Goal: Find specific page/section: Find specific page/section

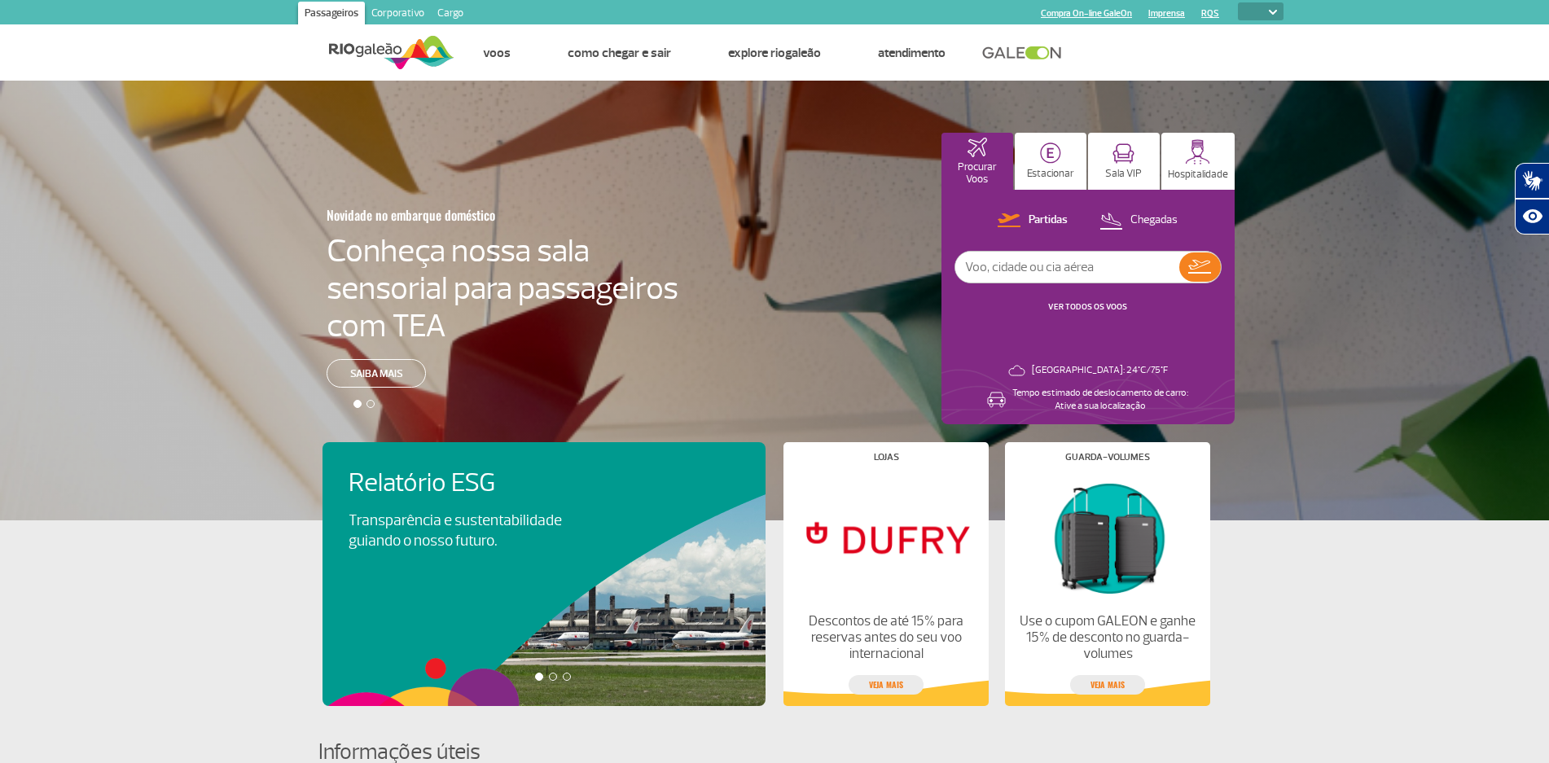
select select
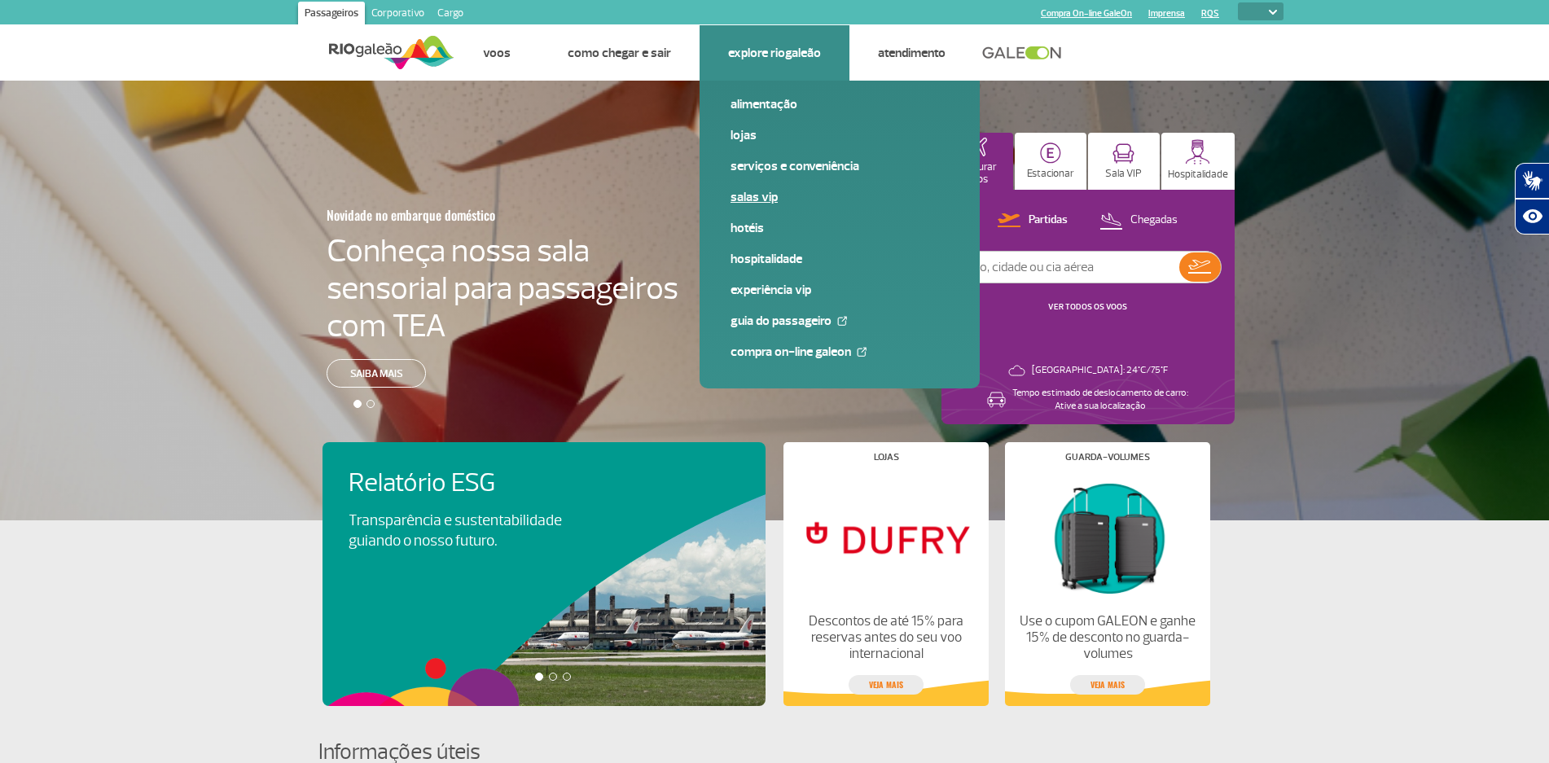
click at [761, 192] on link "Salas VIP" at bounding box center [840, 197] width 218 height 18
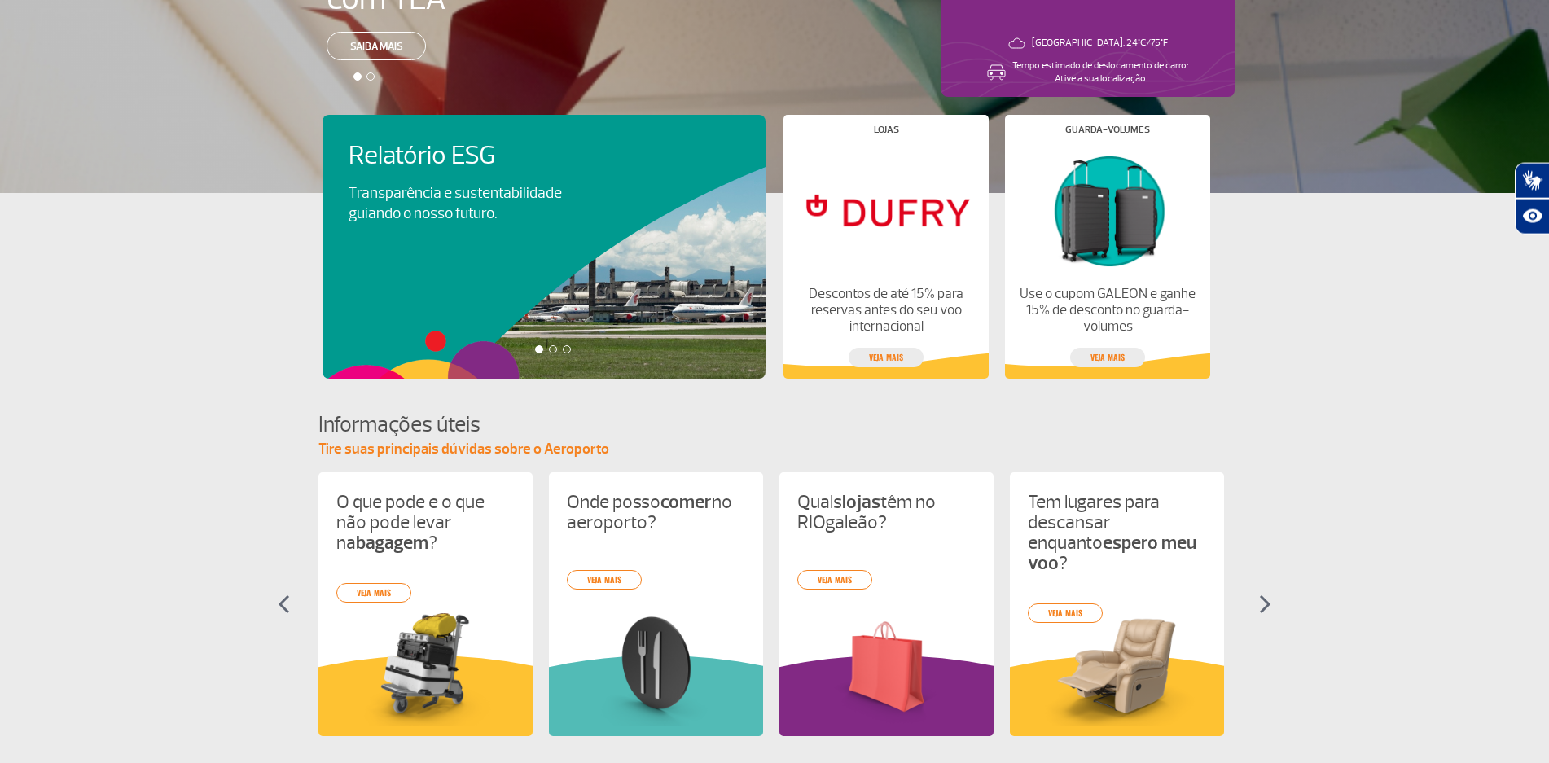
scroll to position [415, 0]
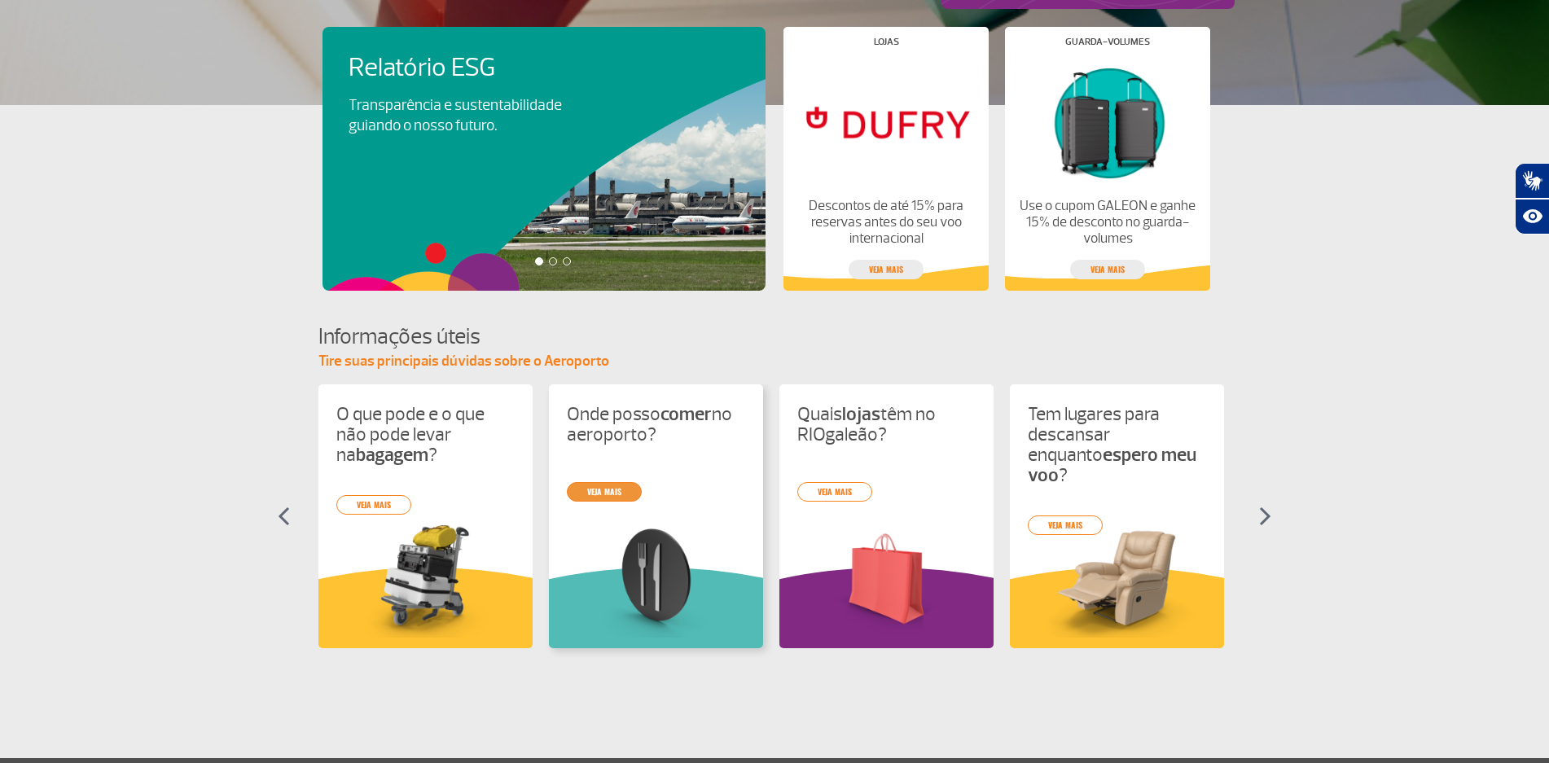
click at [599, 489] on link "veja mais" at bounding box center [604, 492] width 75 height 20
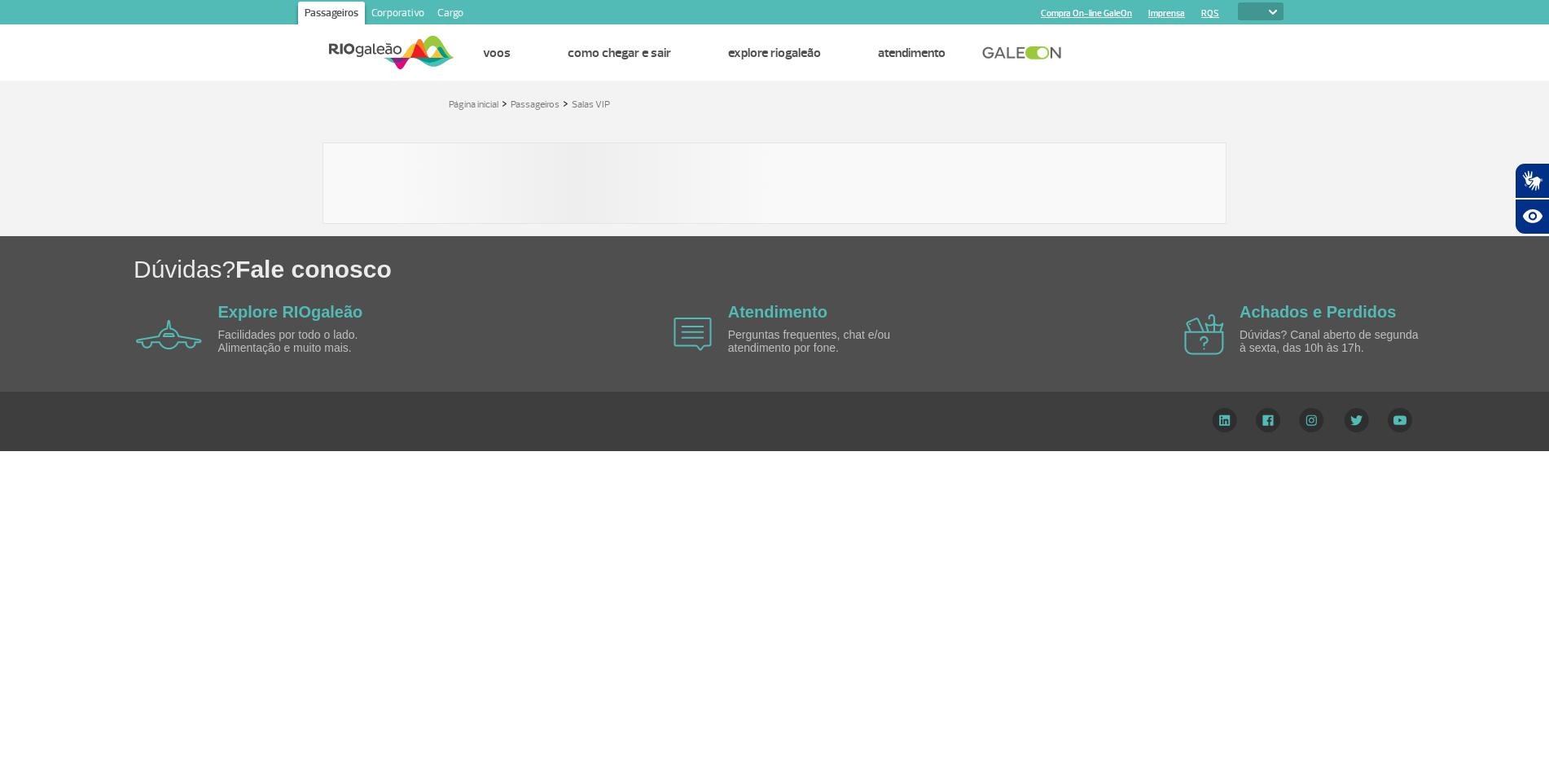
select select
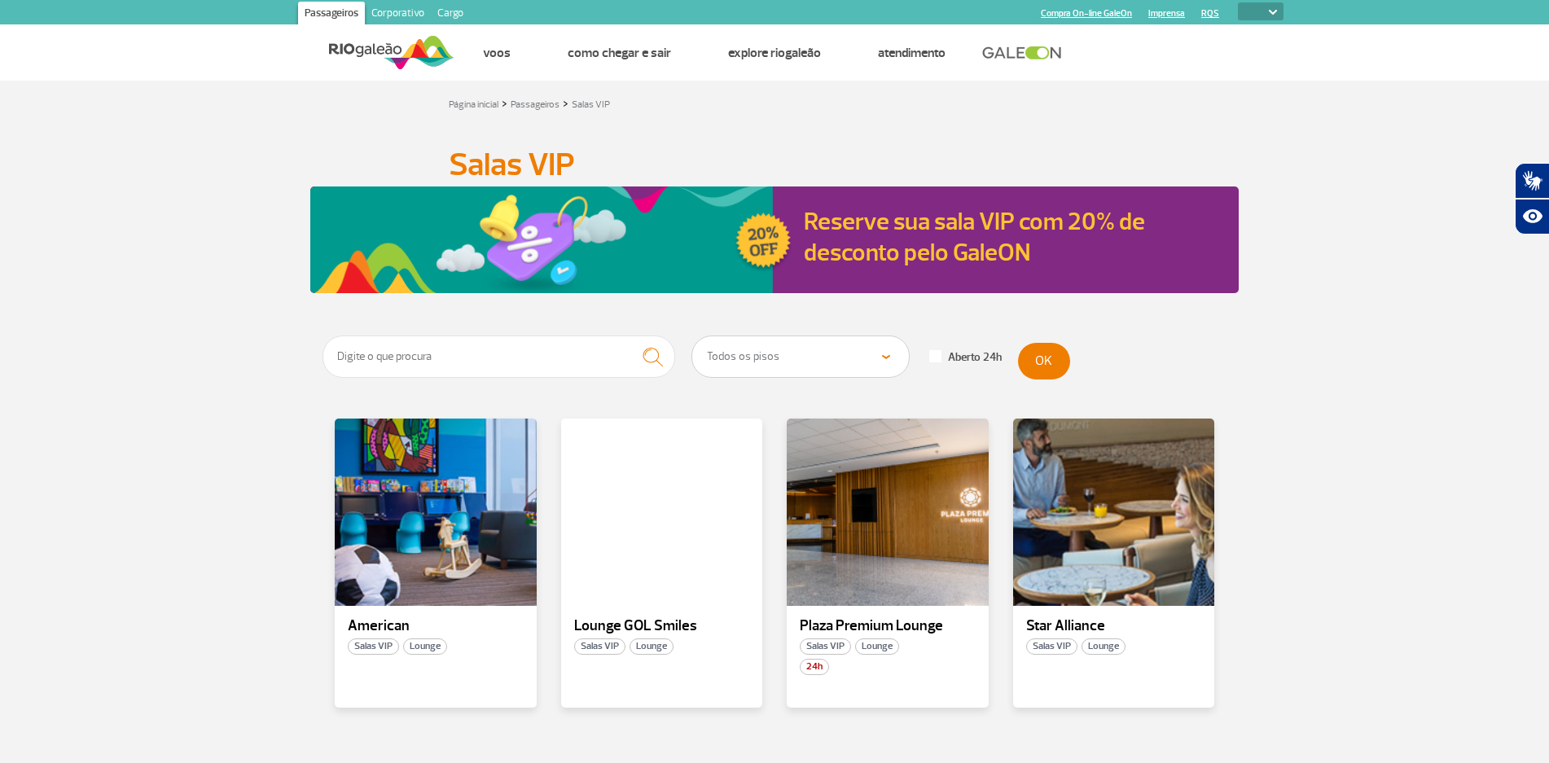
scroll to position [83, 0]
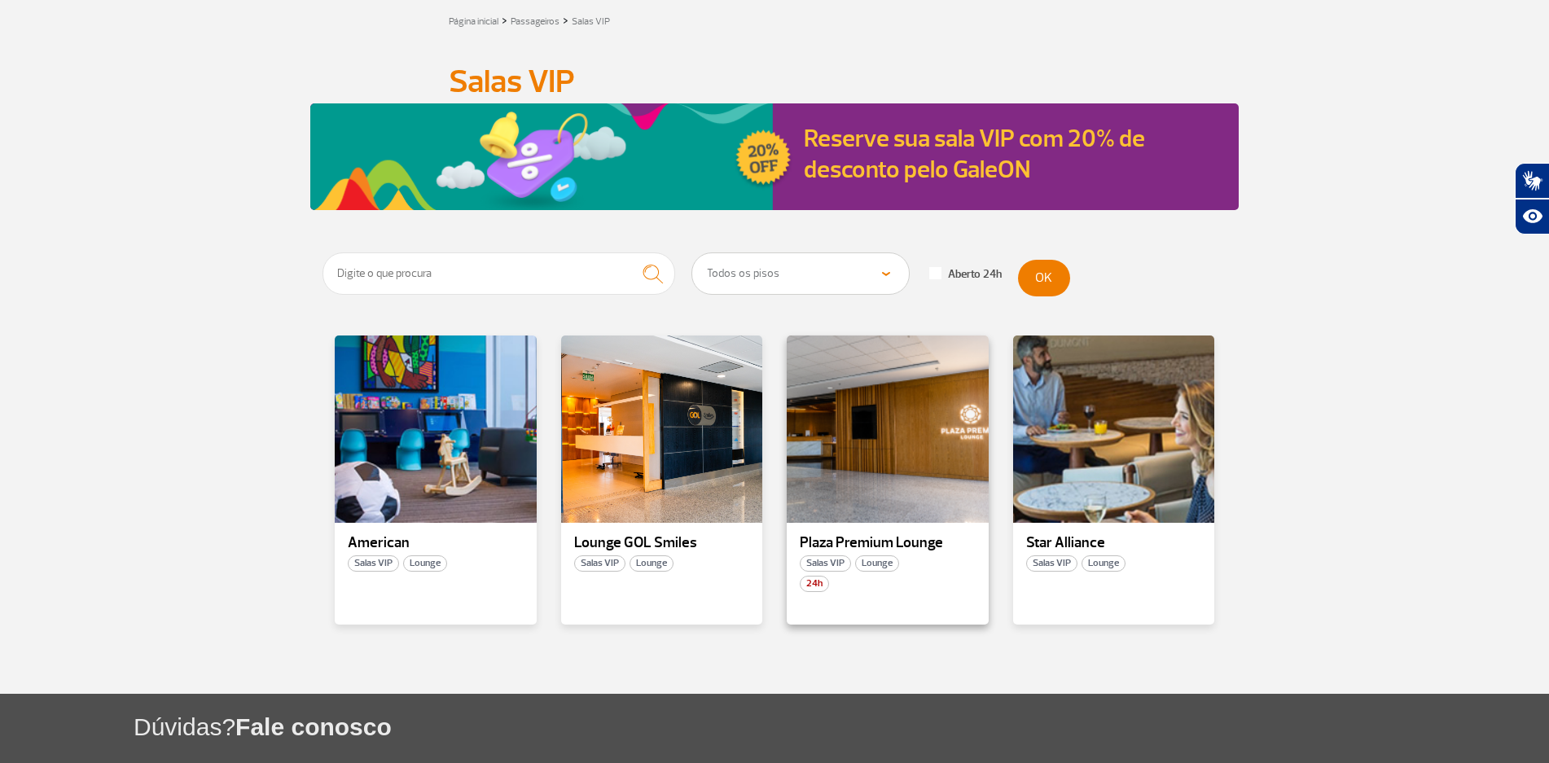
click at [905, 540] on p "Plaza Premium Lounge" at bounding box center [888, 543] width 176 height 16
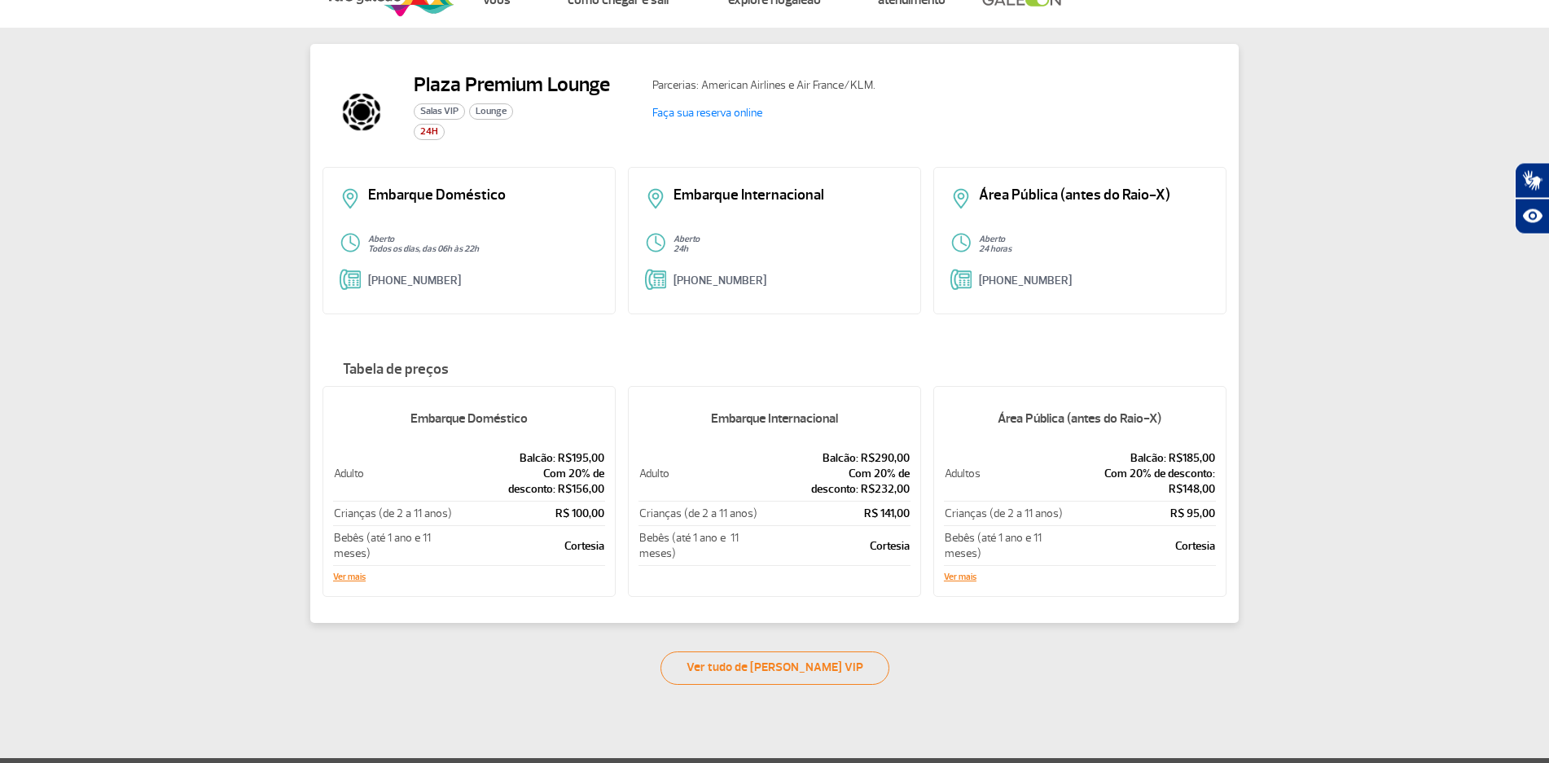
scroll to position [249, 0]
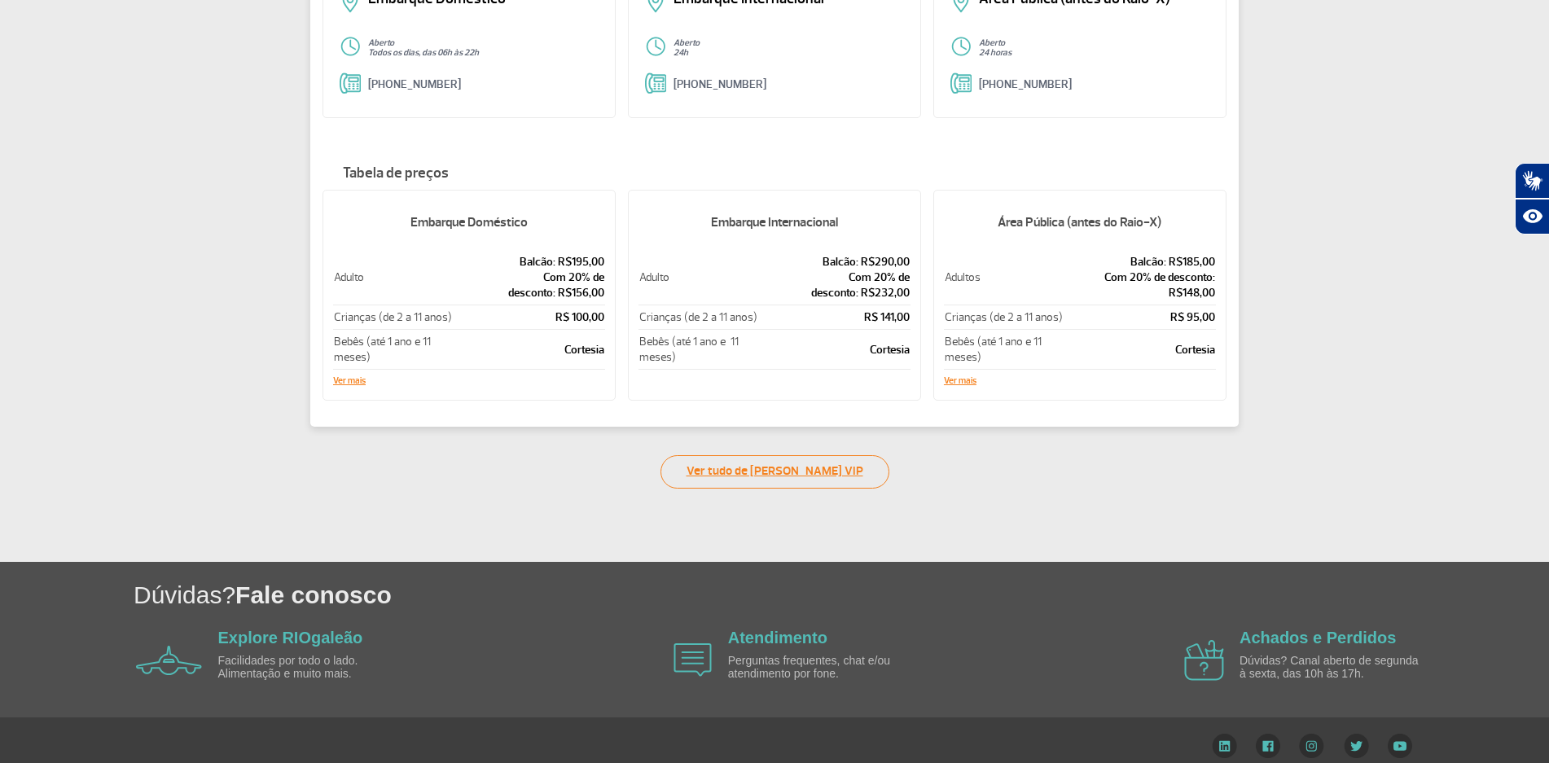
click at [807, 478] on link "Ver tudo de Salas VIP" at bounding box center [775, 471] width 229 height 33
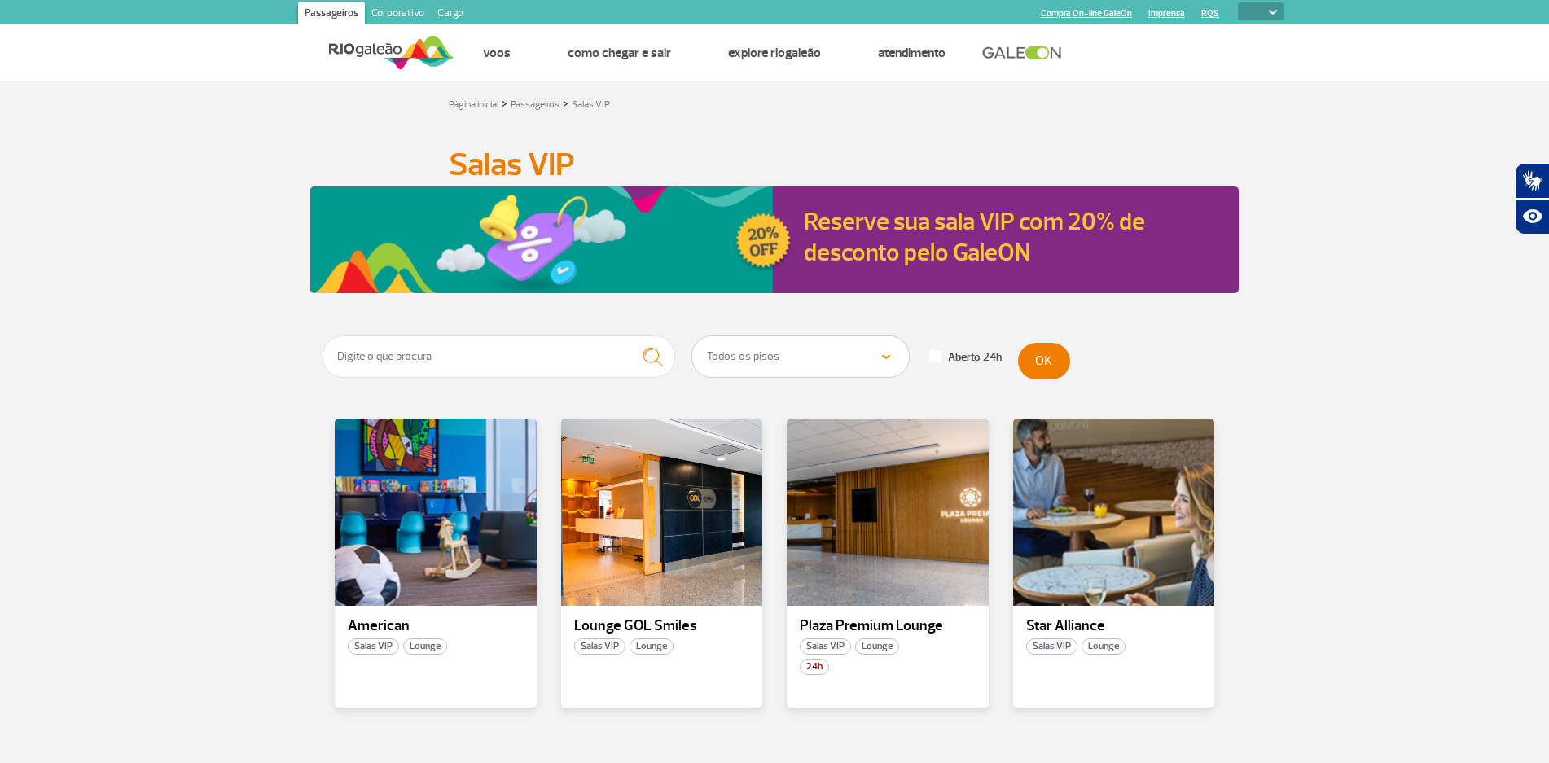
click at [934, 361] on span at bounding box center [935, 356] width 12 height 12
click at [11, 11] on input "Aberto 24h" at bounding box center [5, 5] width 11 height 11
click at [1038, 368] on button "OK" at bounding box center [1044, 361] width 52 height 37
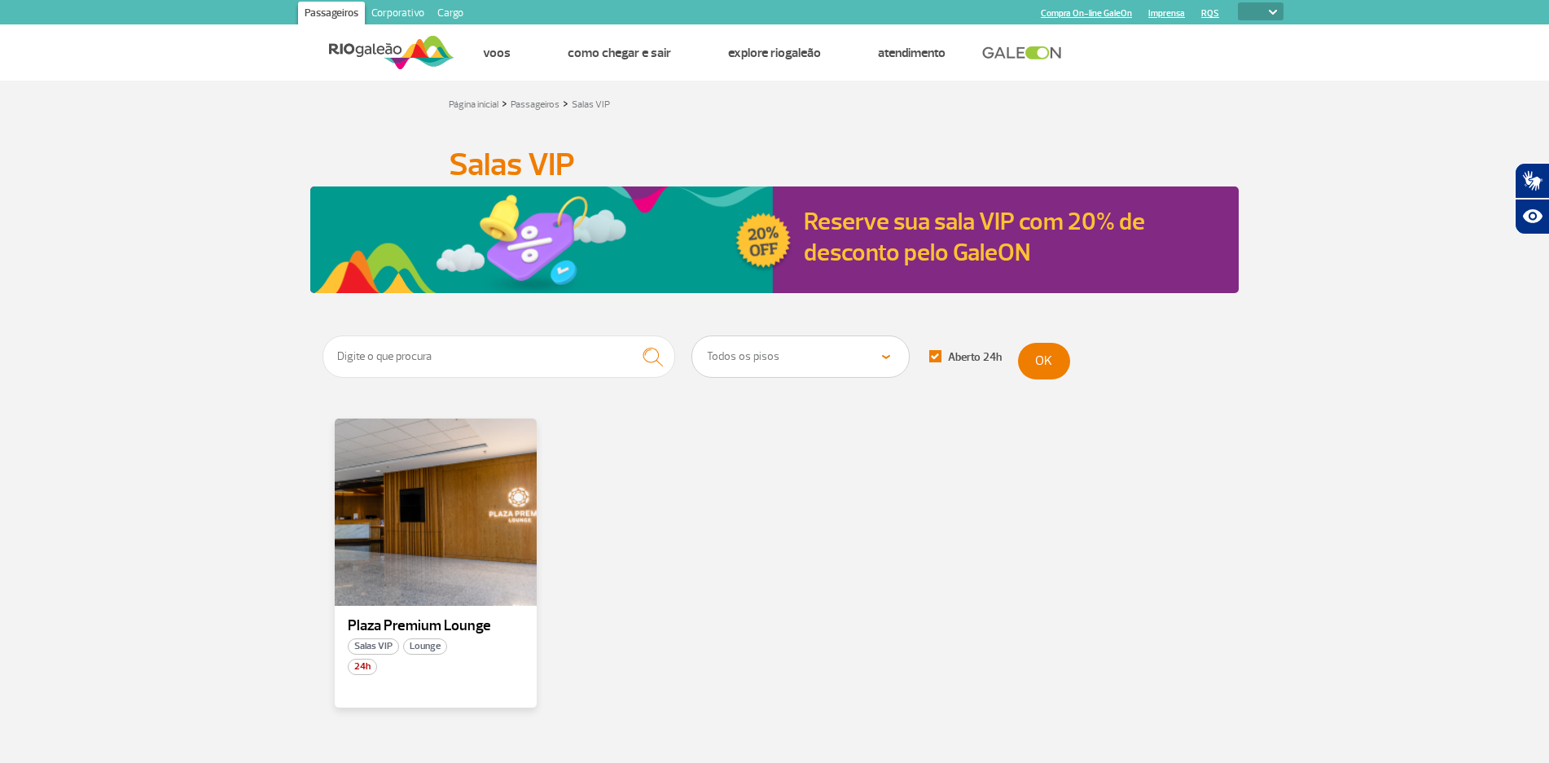
click at [937, 350] on form "Todos os pisos Área Pública (antes do Raio-X) Desembarque Área Pública Desembar…" at bounding box center [775, 361] width 904 height 50
click at [933, 361] on span at bounding box center [935, 356] width 12 height 12
click at [11, 11] on input "Aberto 24h" at bounding box center [5, 5] width 11 height 11
checkbox input "false"
click at [692, 336] on select "Todos os pisos Área Pública (antes do Raio-X) Desembarque Área Pública Desembar…" at bounding box center [800, 356] width 217 height 41
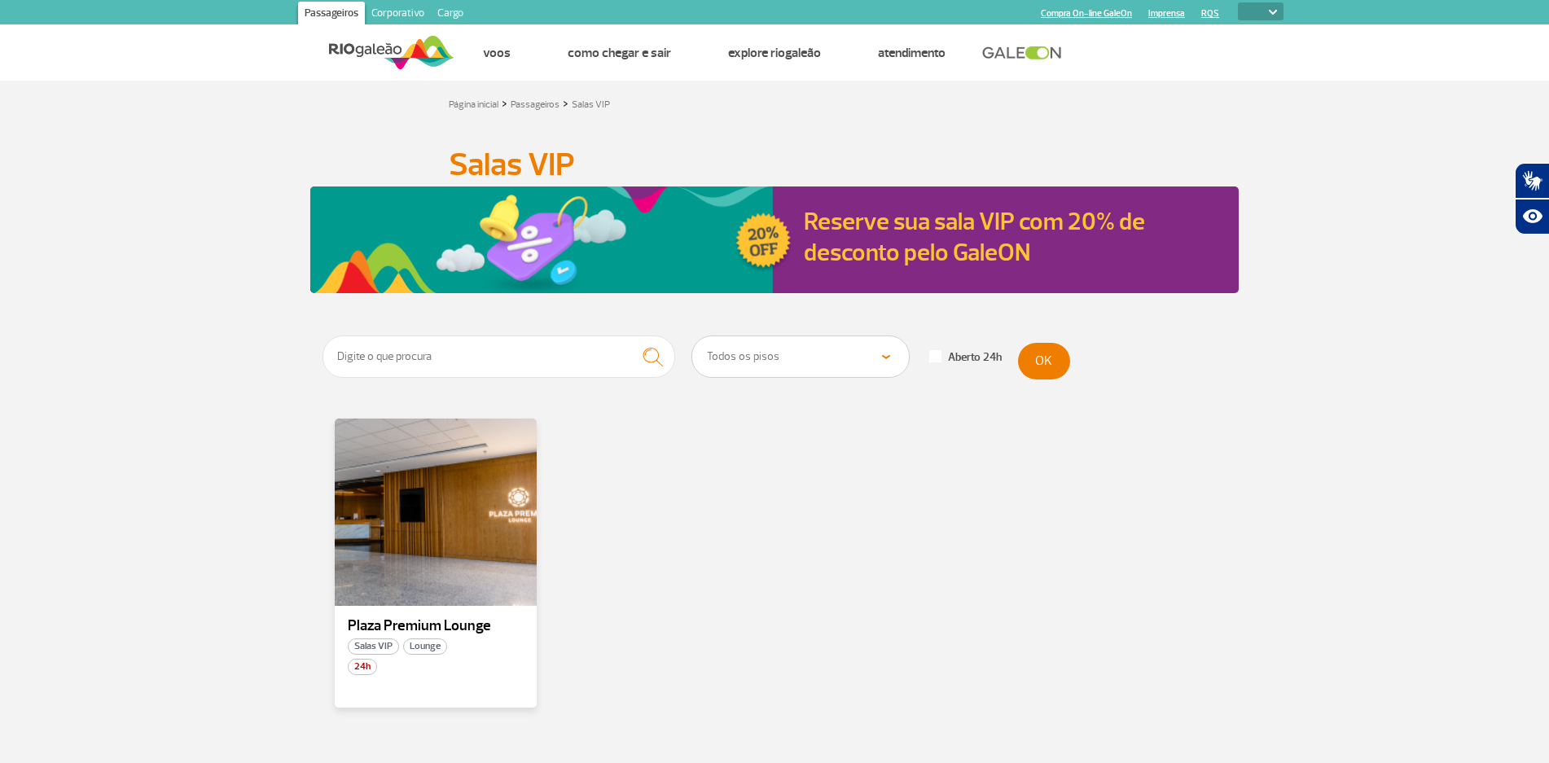
select select "90"
click option "Embarque Doméstico" at bounding box center [0, 0] width 0 height 0
click at [1047, 365] on button "OK" at bounding box center [1044, 361] width 52 height 37
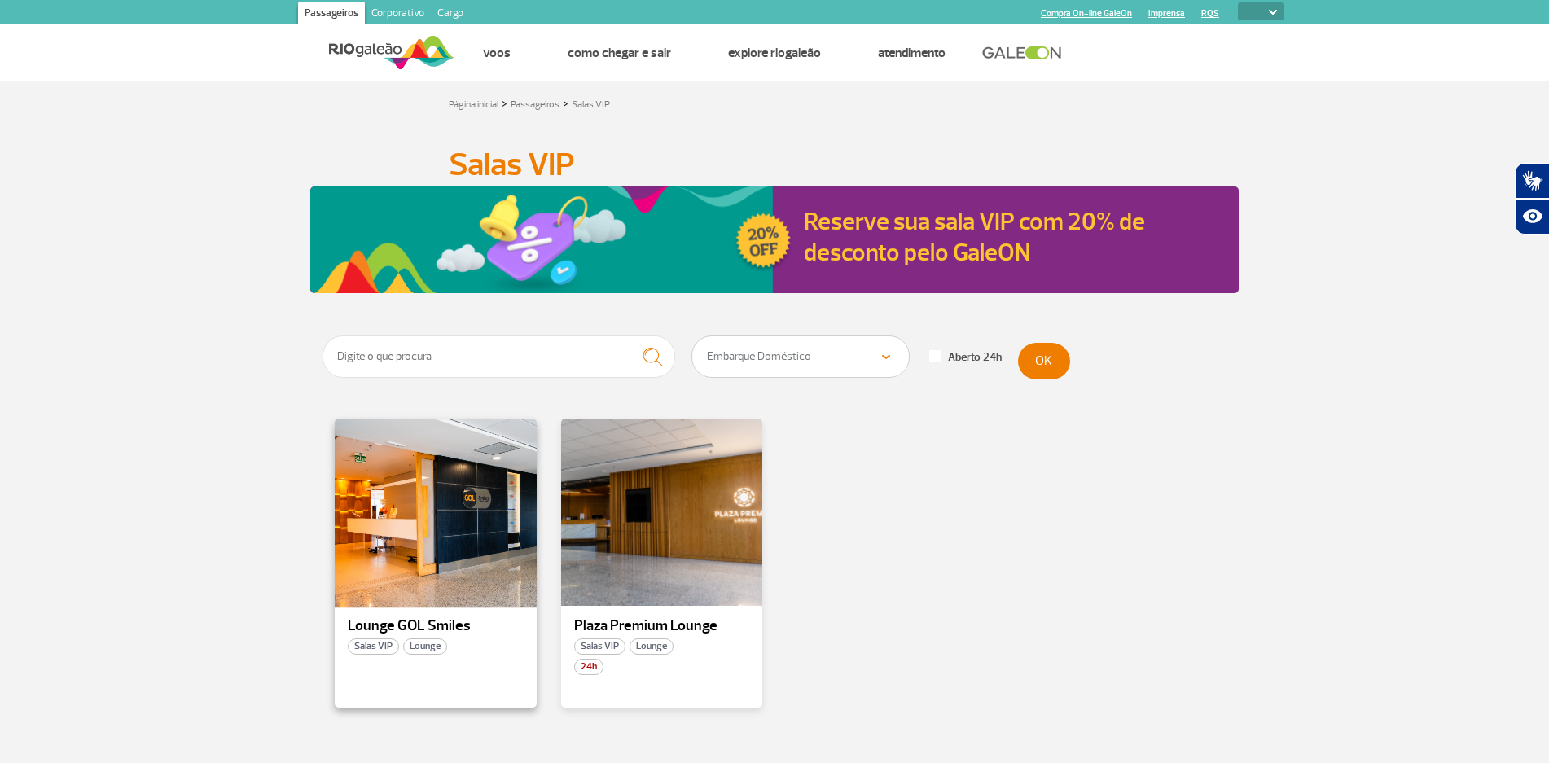
click at [418, 550] on div at bounding box center [435, 512] width 205 height 191
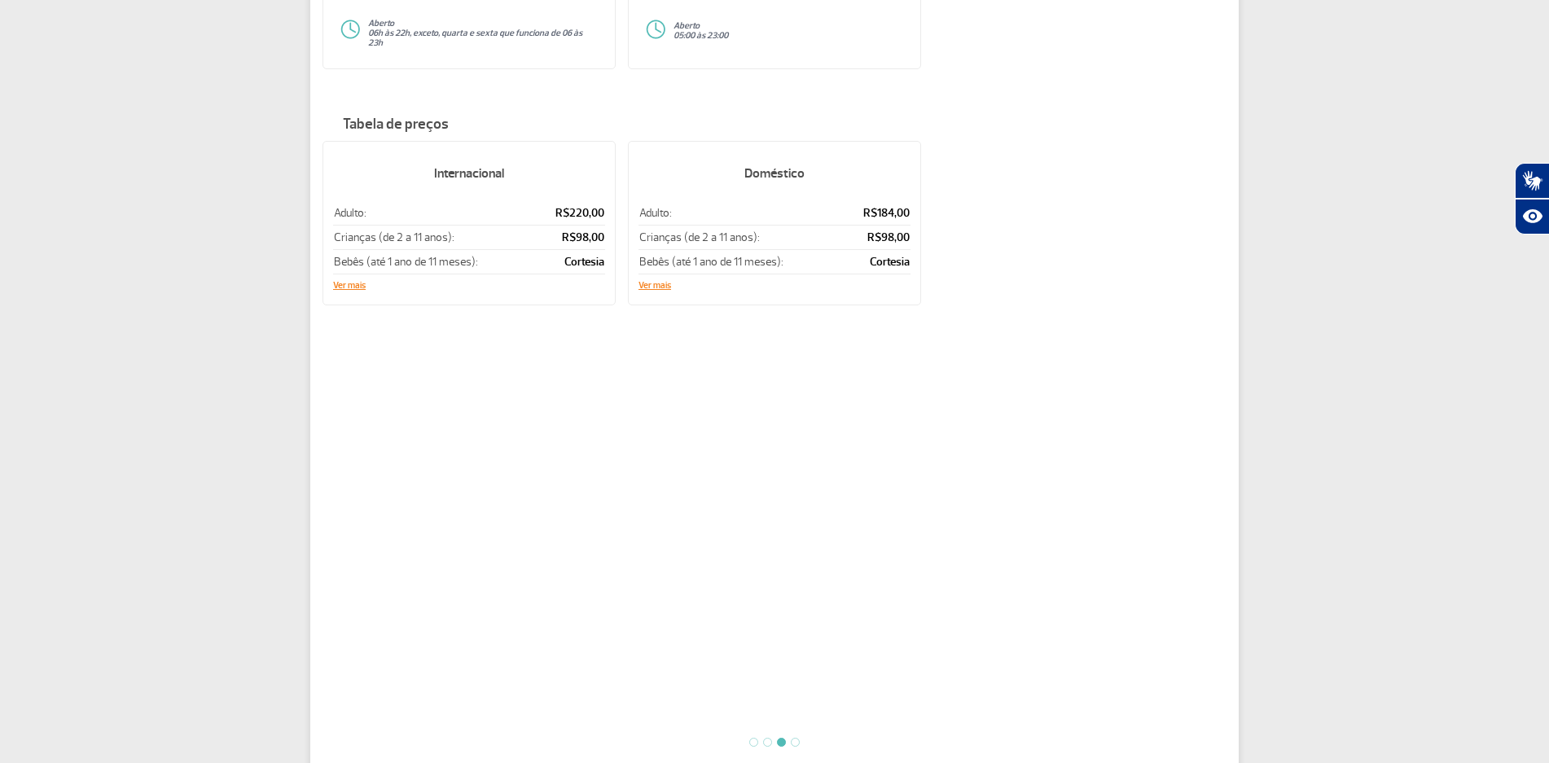
scroll to position [582, 0]
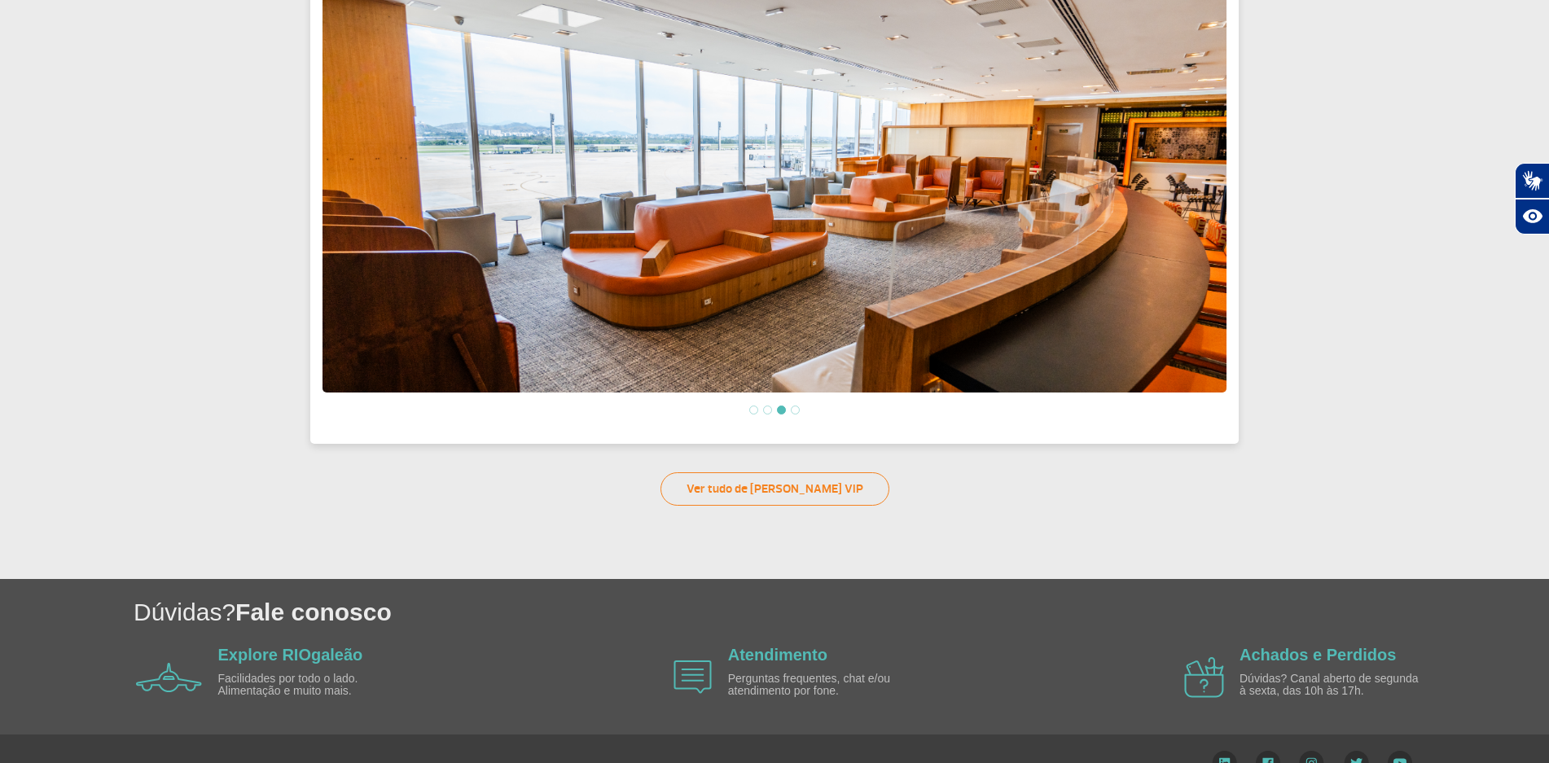
click at [750, 406] on li at bounding box center [753, 410] width 9 height 9
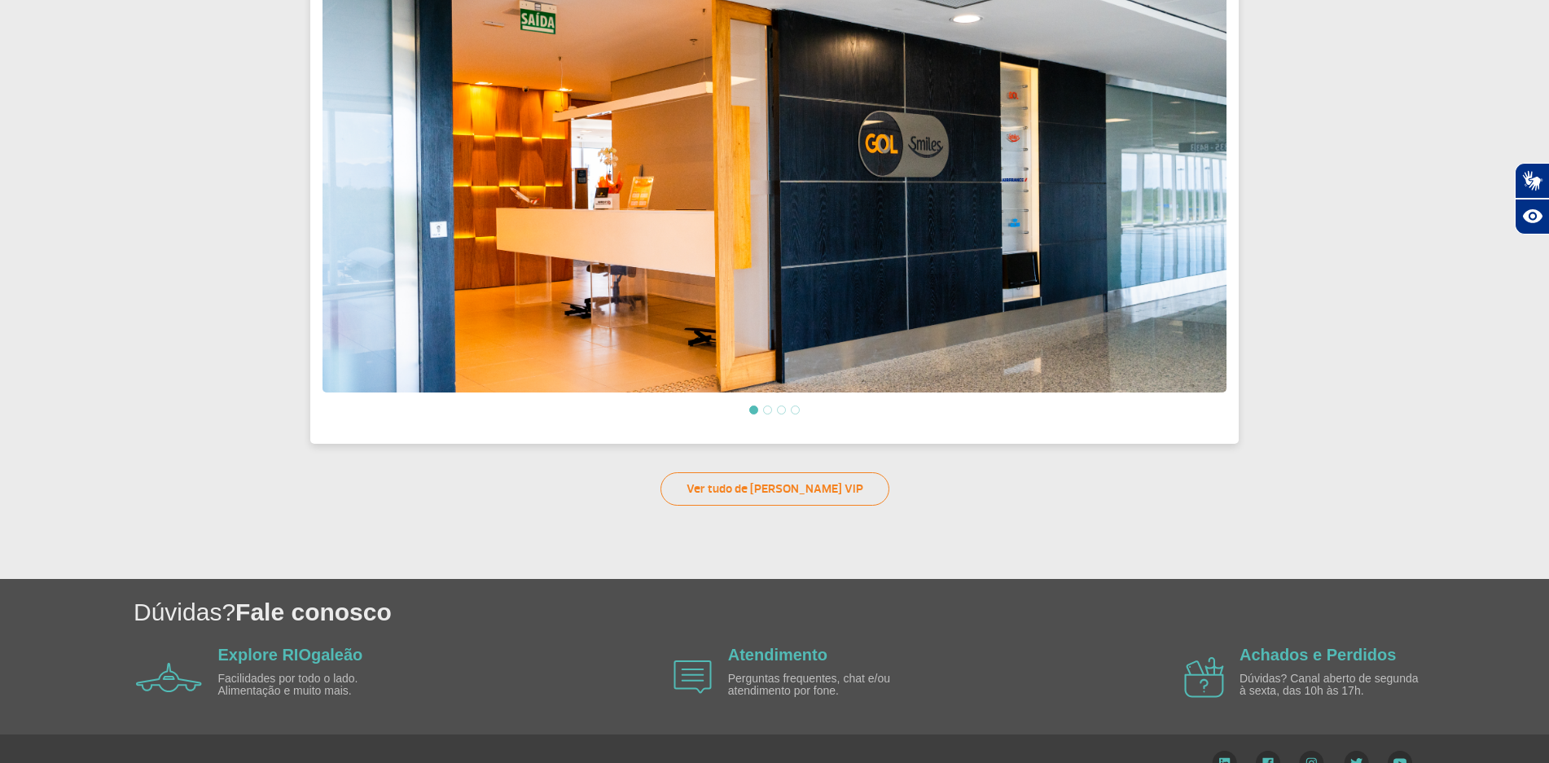
click at [769, 406] on li at bounding box center [767, 410] width 9 height 9
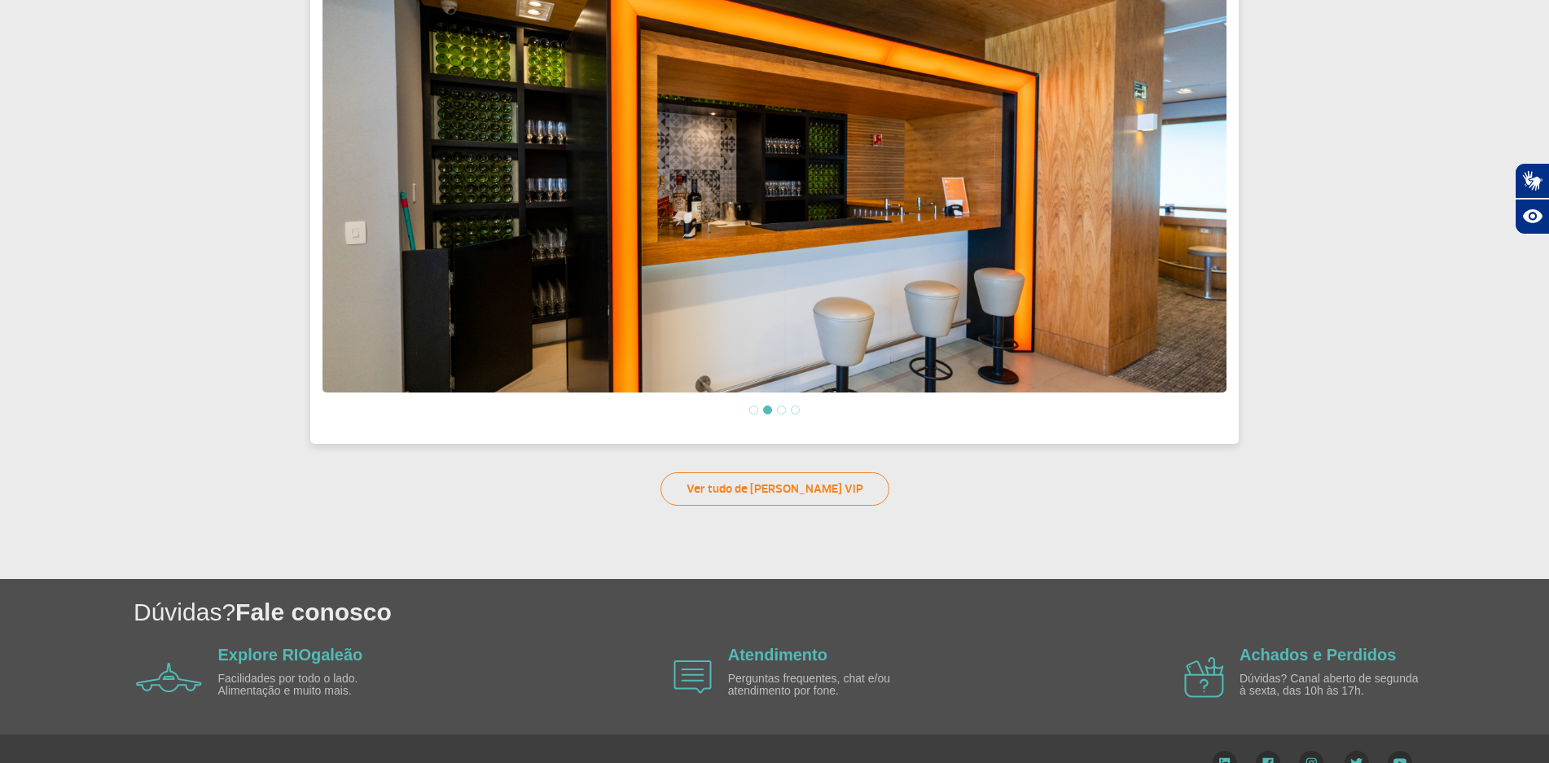
click at [788, 410] on ol at bounding box center [775, 410] width 904 height 14
click at [777, 403] on ol at bounding box center [775, 410] width 904 height 14
click at [783, 406] on li at bounding box center [781, 410] width 9 height 9
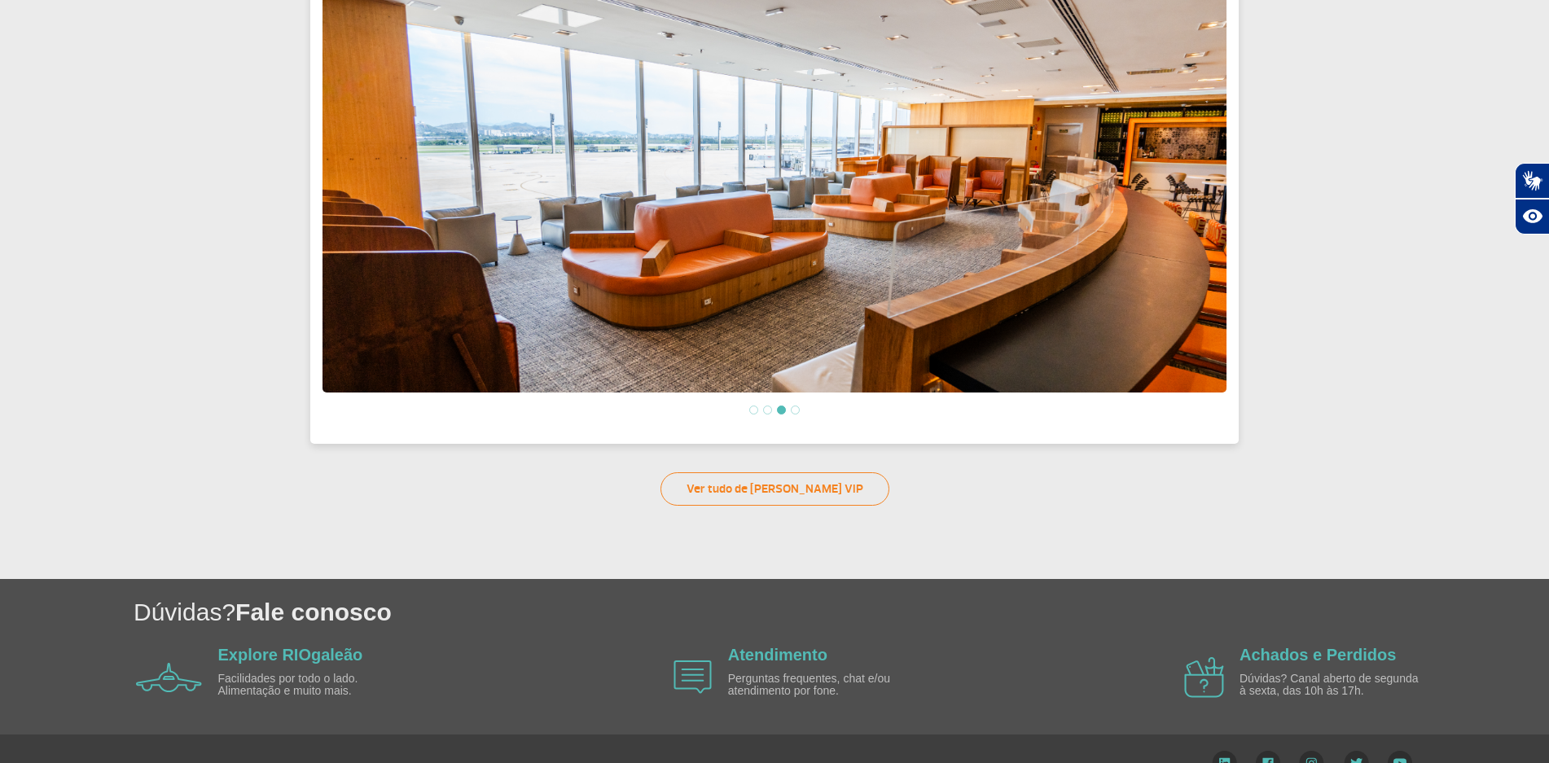
click at [794, 403] on ol at bounding box center [775, 410] width 904 height 14
click at [791, 403] on ol at bounding box center [775, 410] width 904 height 14
click at [793, 406] on li at bounding box center [795, 410] width 9 height 9
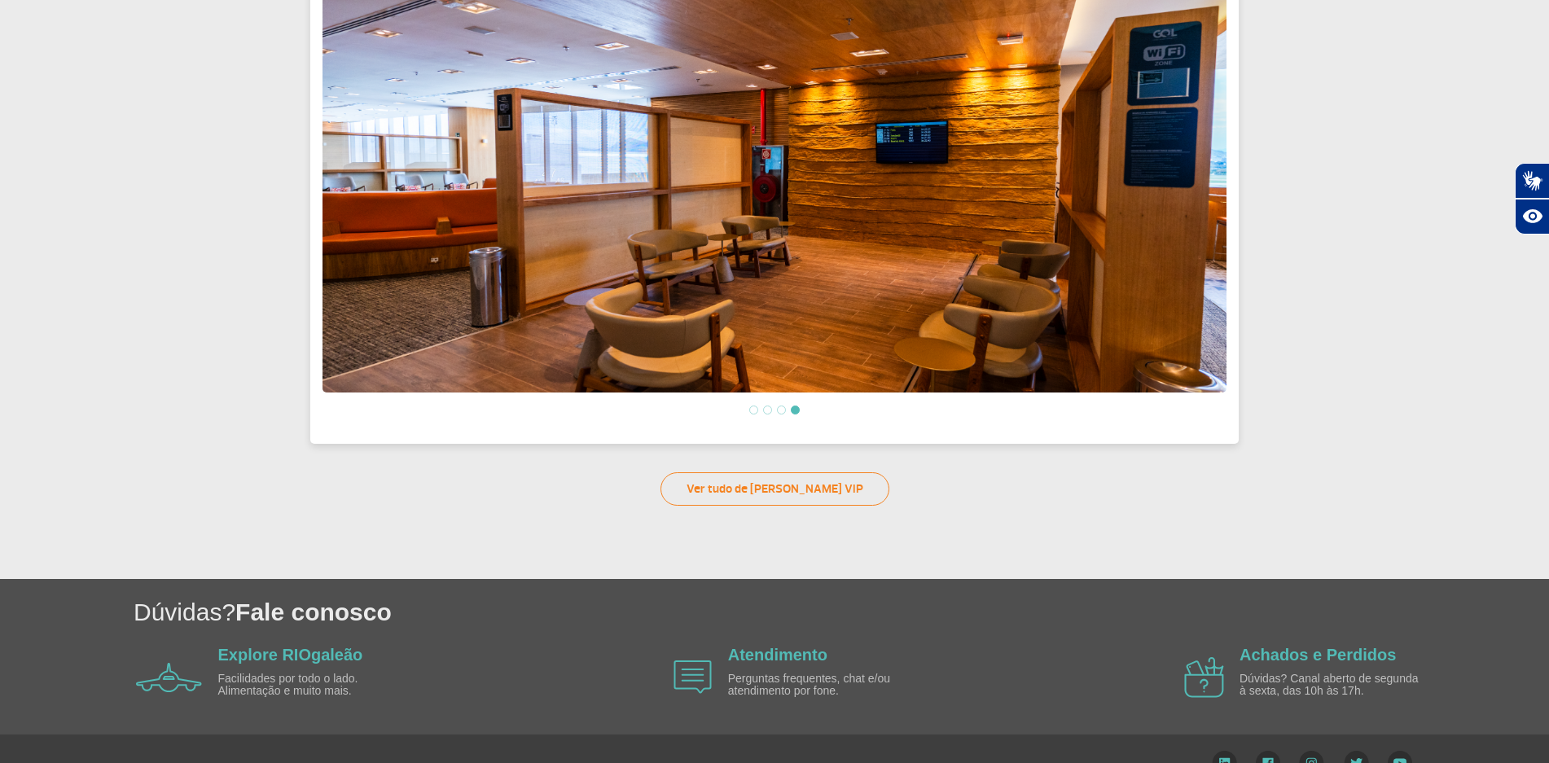
click at [754, 406] on li at bounding box center [753, 410] width 9 height 9
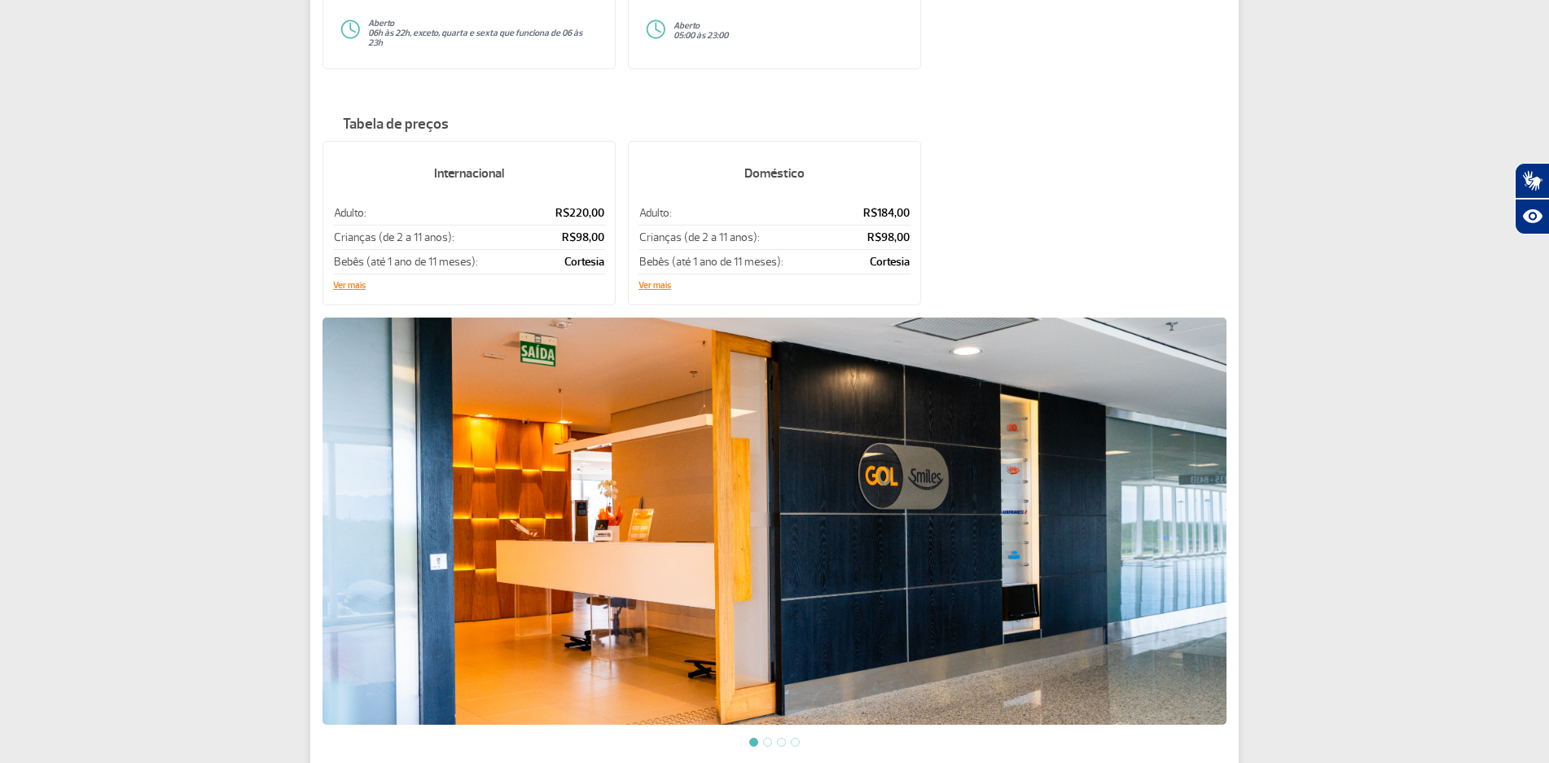
scroll to position [0, 0]
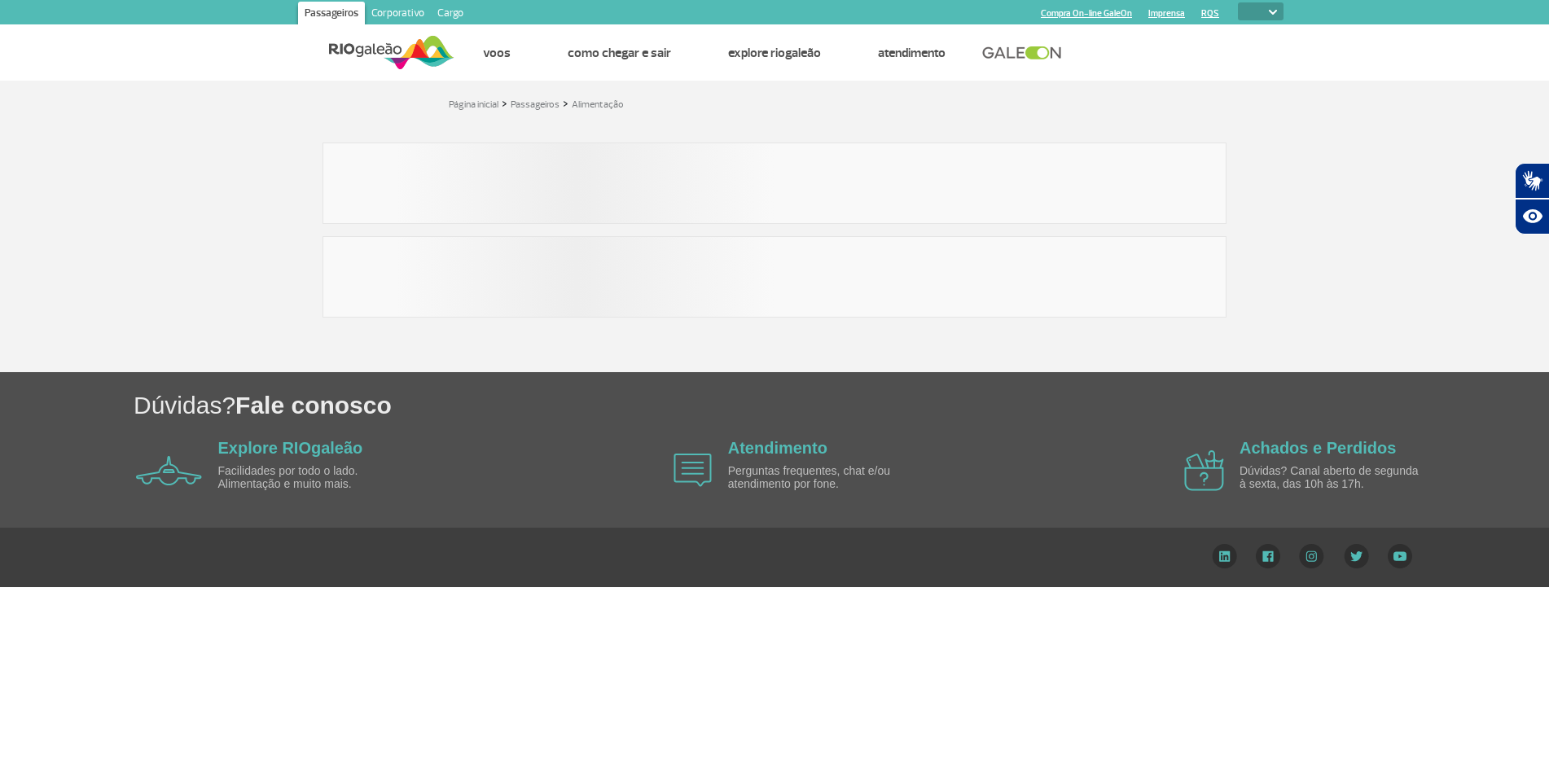
select select
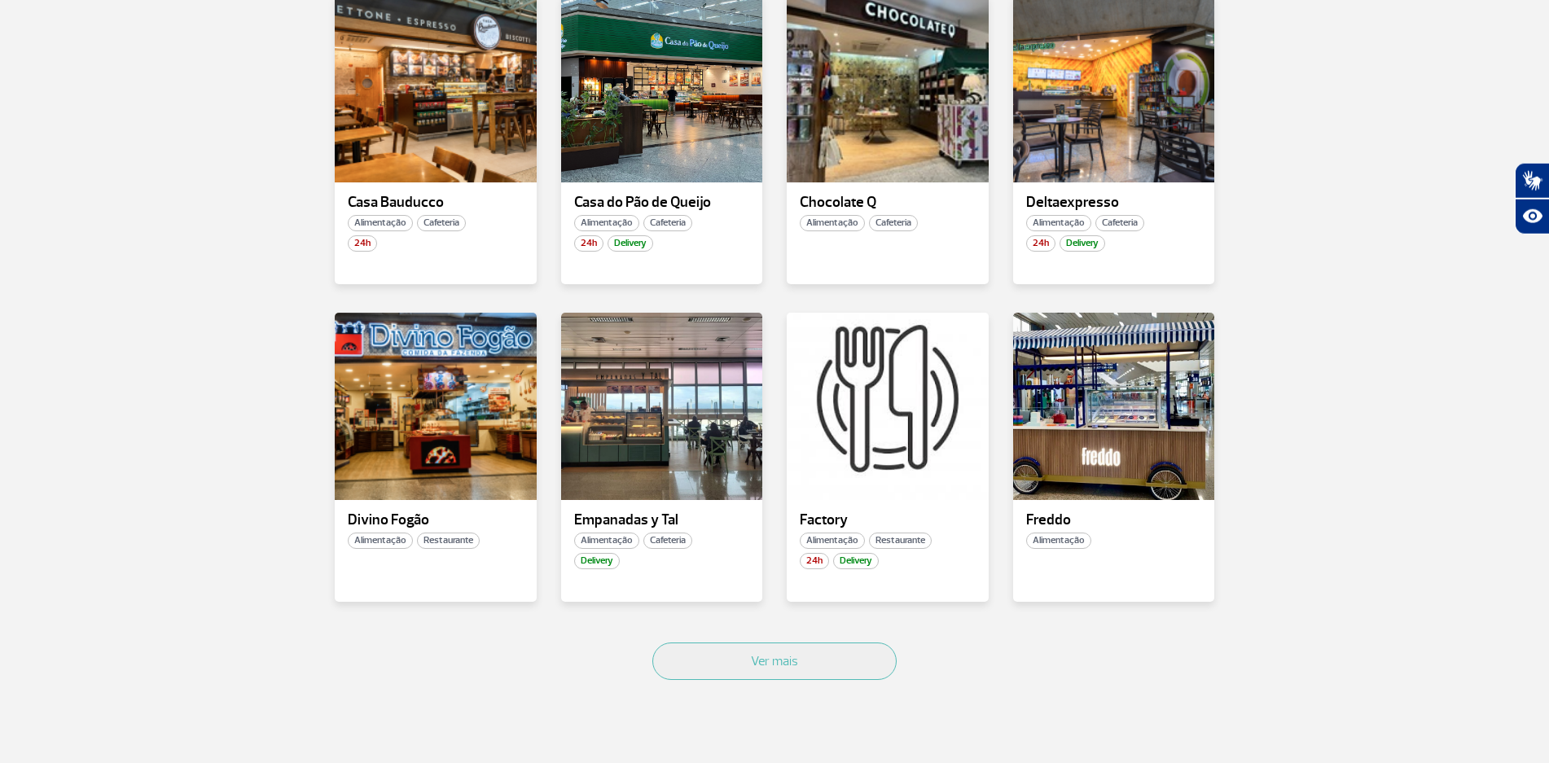
scroll to position [831, 0]
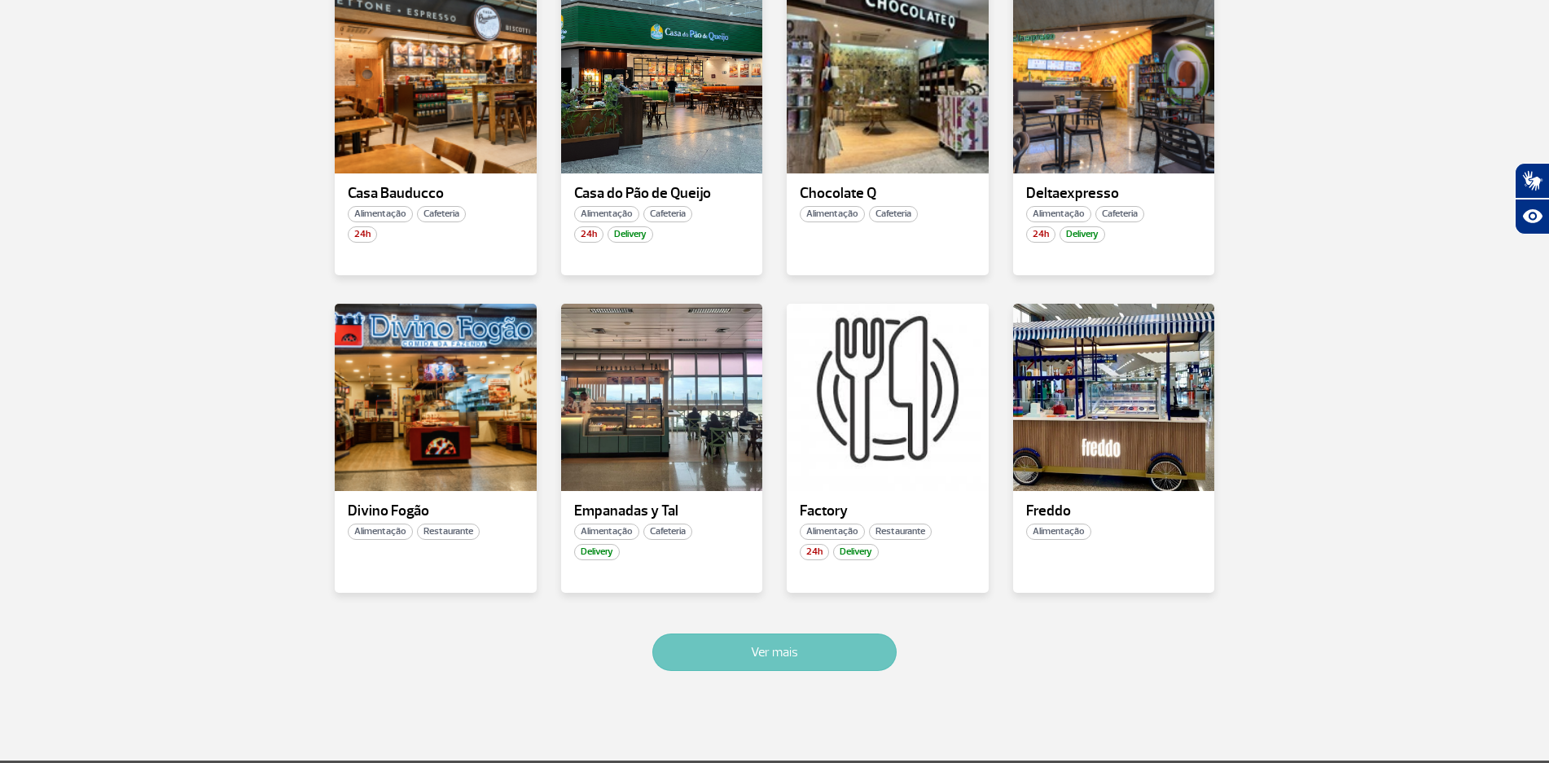
click at [805, 646] on button "Ver mais" at bounding box center [774, 652] width 244 height 37
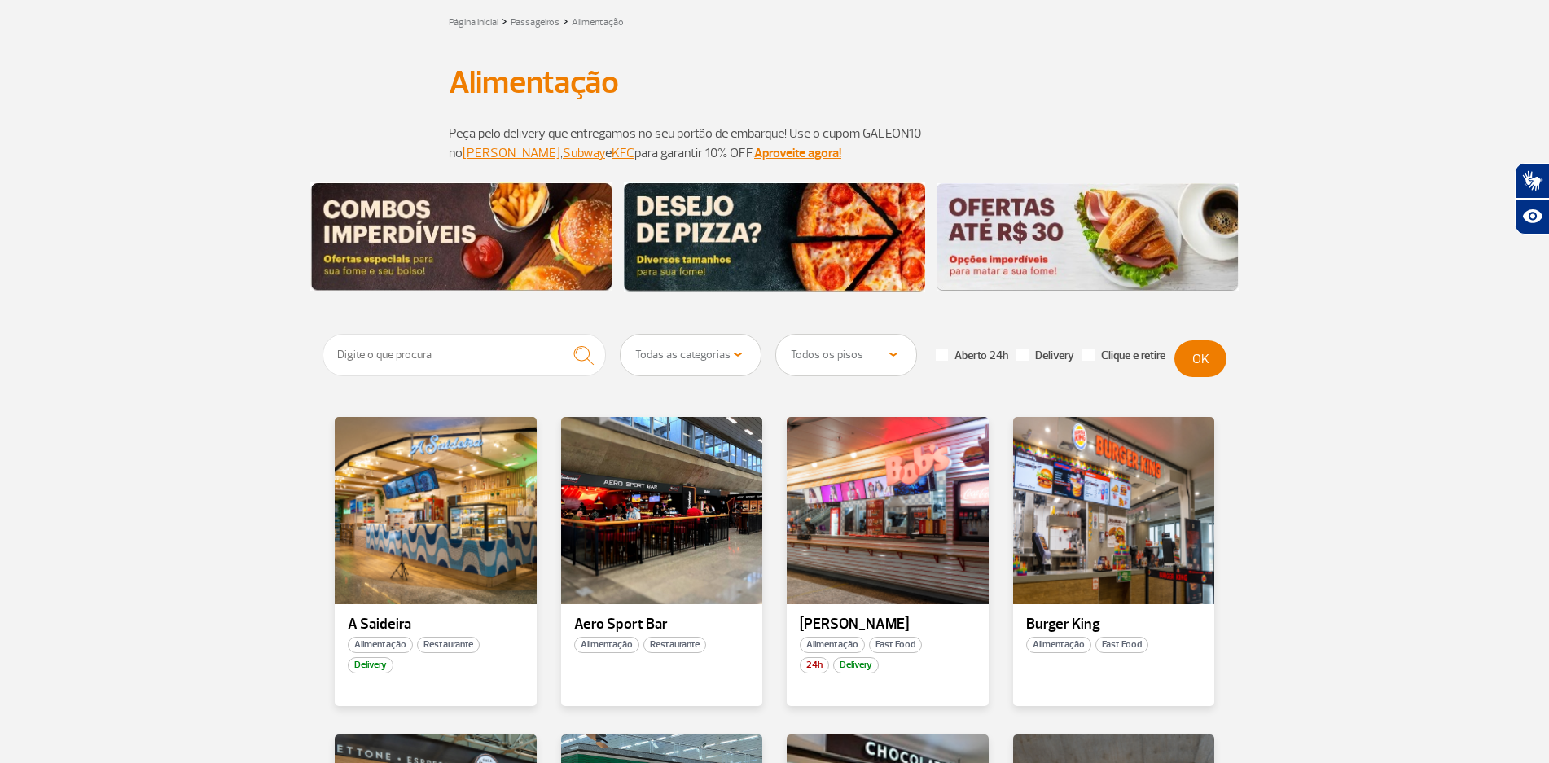
scroll to position [83, 0]
click at [621, 334] on select "Todas as categorias Cafeteria Fast Food Restaurante Souvenir Conveniência" at bounding box center [691, 354] width 140 height 41
click at [738, 352] on select "Todas as categorias Cafeteria Fast Food Restaurante Souvenir Conveniência" at bounding box center [691, 354] width 140 height 41
click at [945, 358] on span at bounding box center [942, 354] width 12 height 12
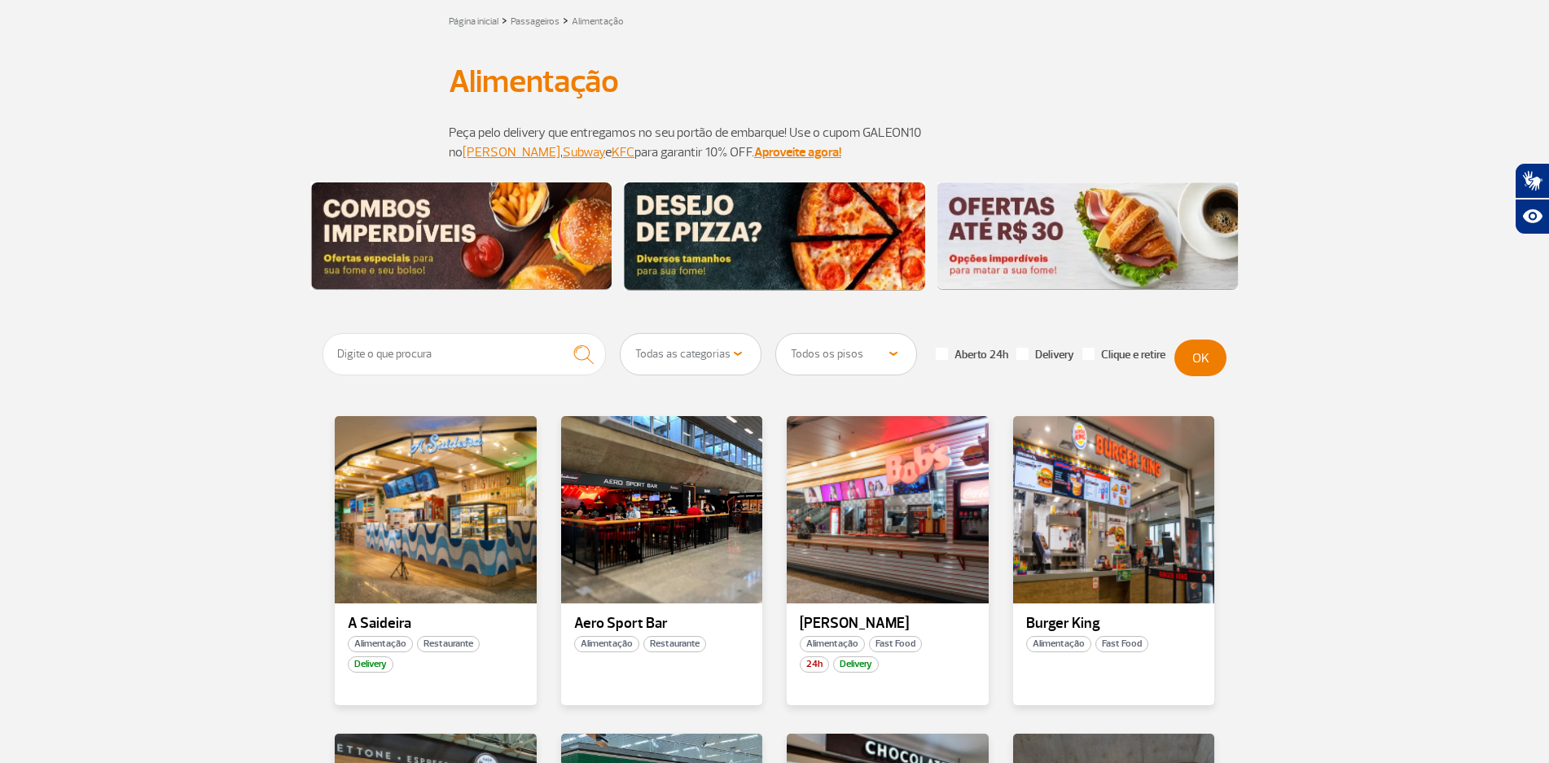
checkbox input "true"
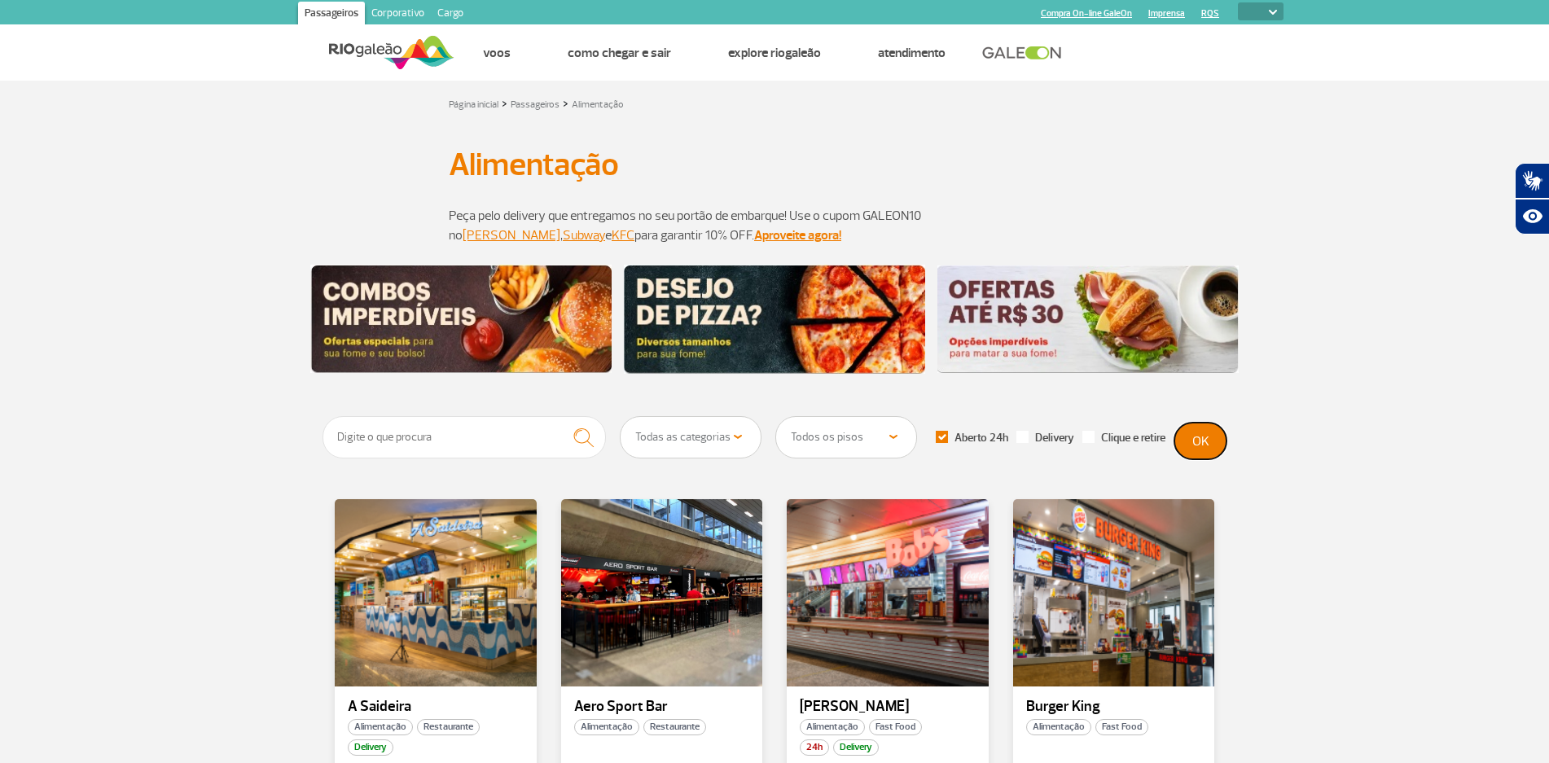
click at [1197, 441] on button "OK" at bounding box center [1200, 441] width 52 height 37
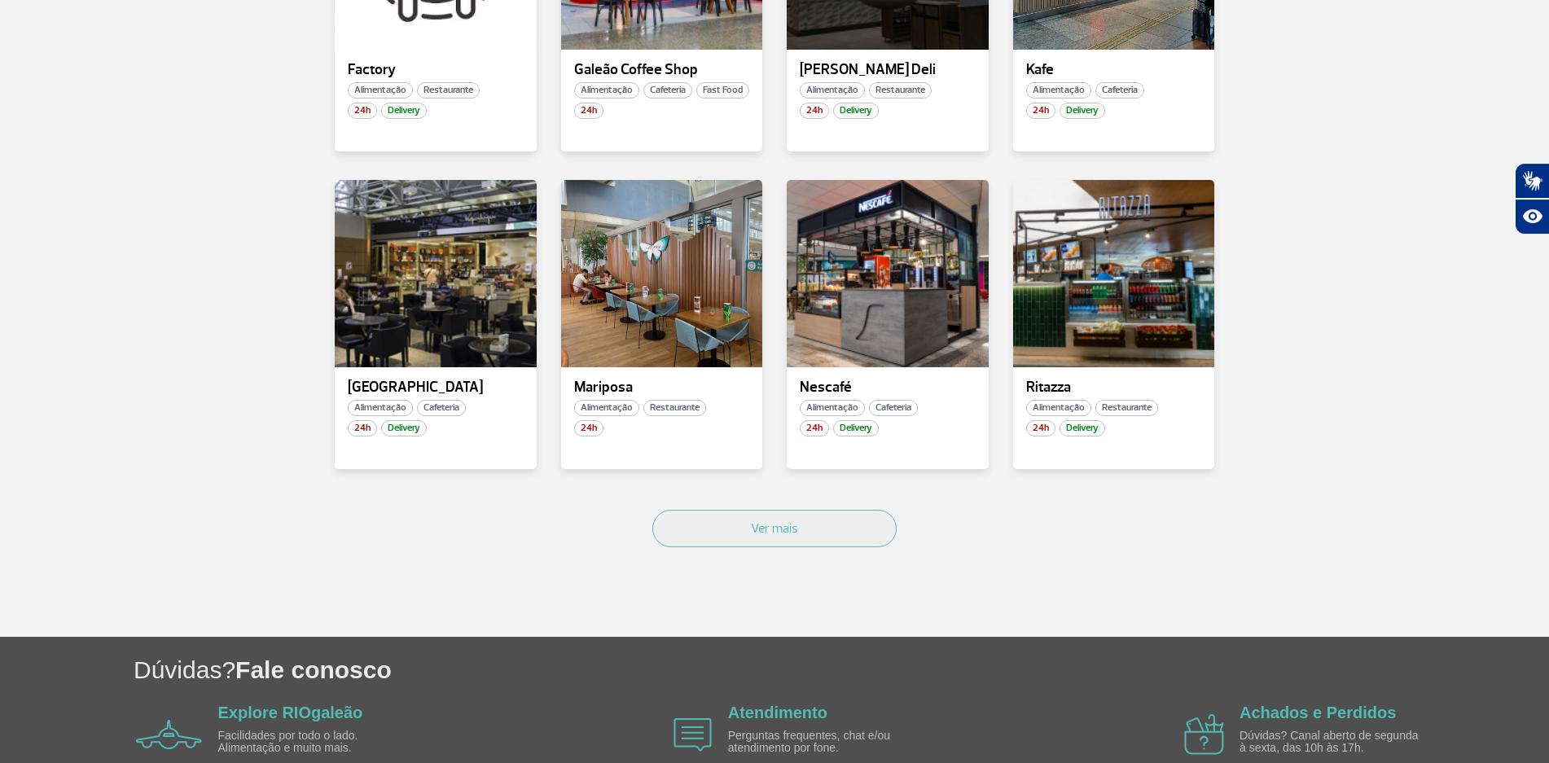
scroll to position [1064, 0]
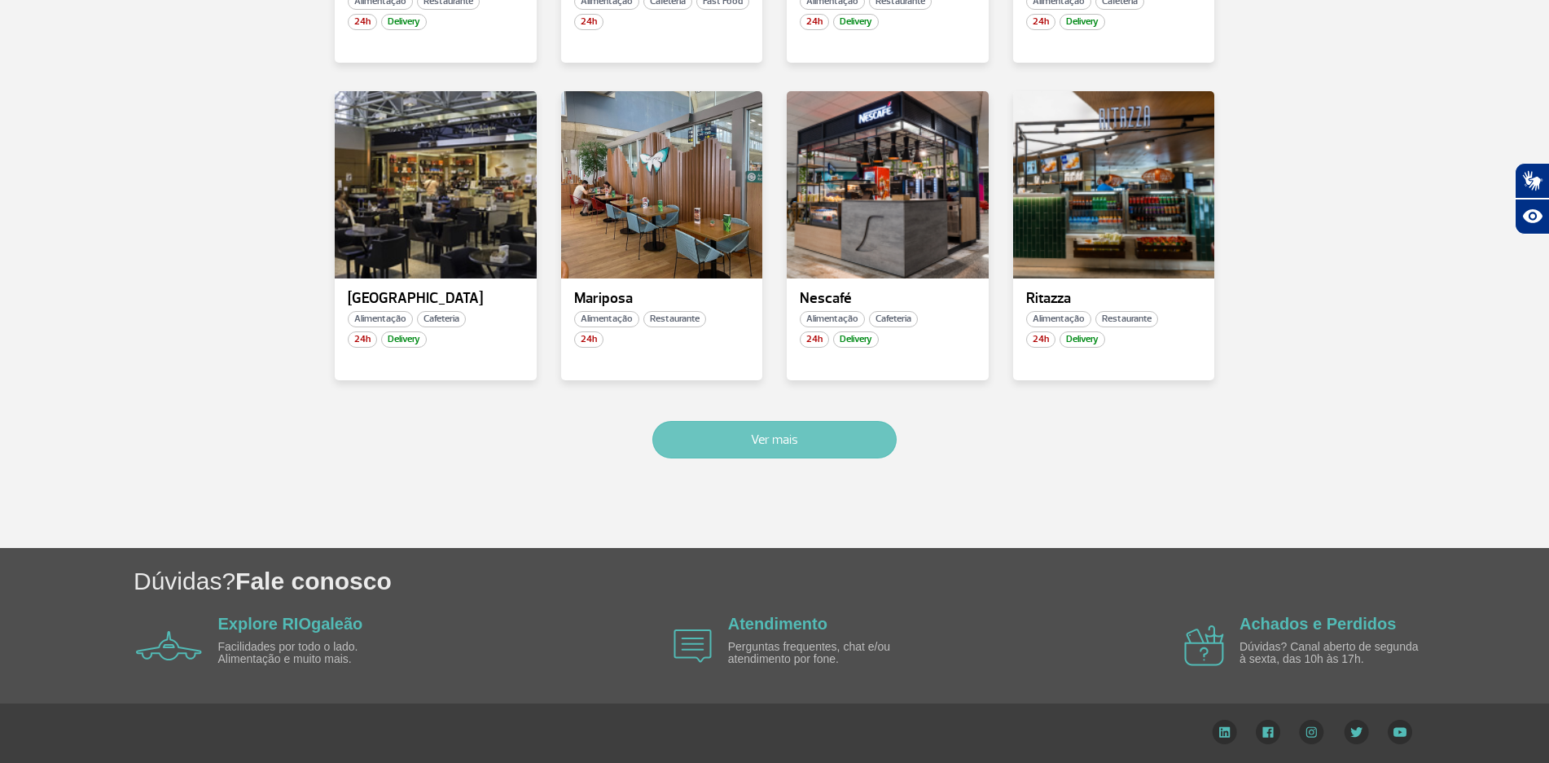
click at [756, 444] on button "Ver mais" at bounding box center [774, 439] width 244 height 37
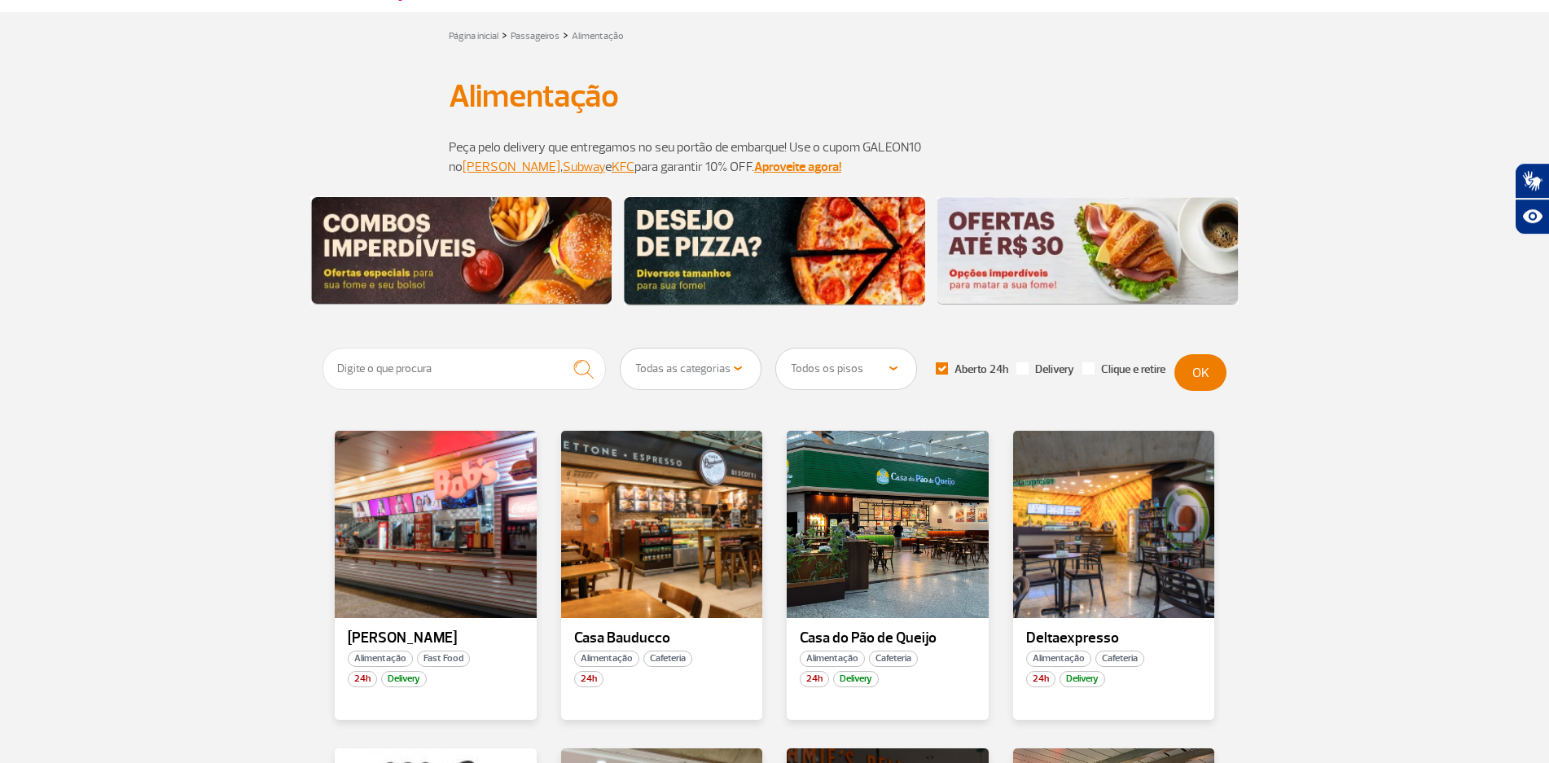
scroll to position [0, 0]
